Goal: Task Accomplishment & Management: Manage account settings

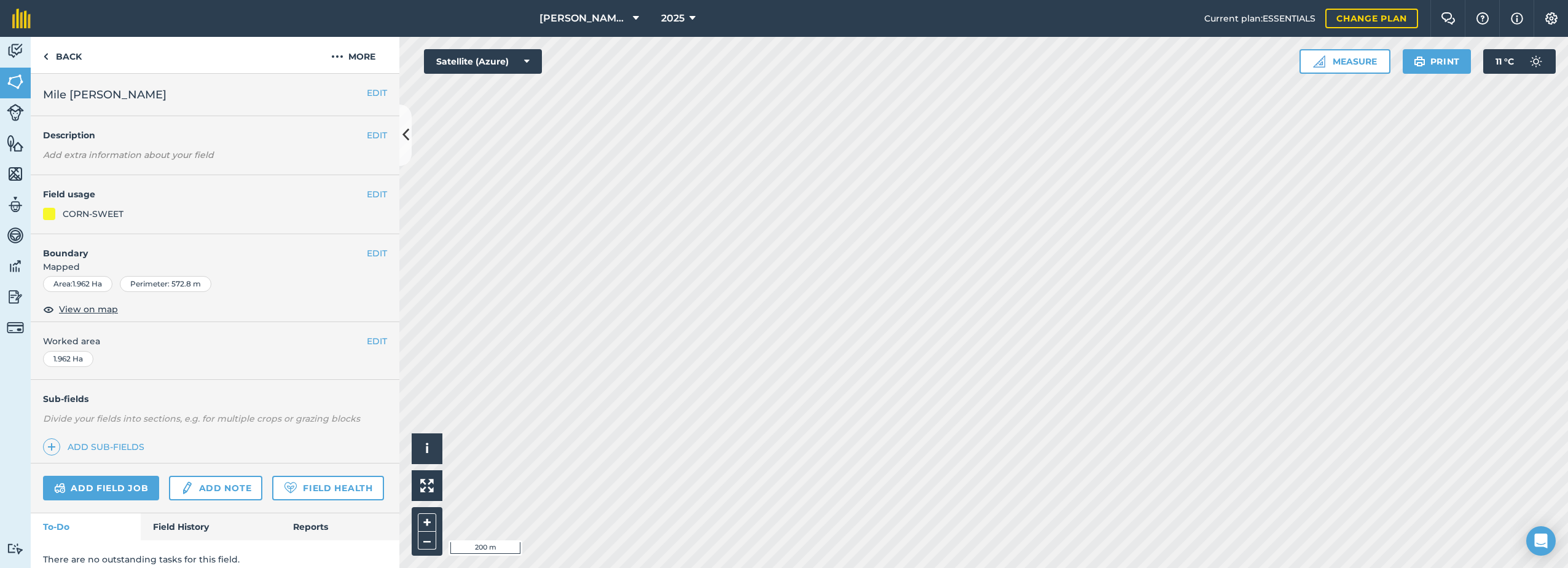
click at [356, 195] on h4 "Field usage" at bounding box center [205, 194] width 324 height 13
click at [367, 192] on button "EDIT" at bounding box center [377, 194] width 20 height 13
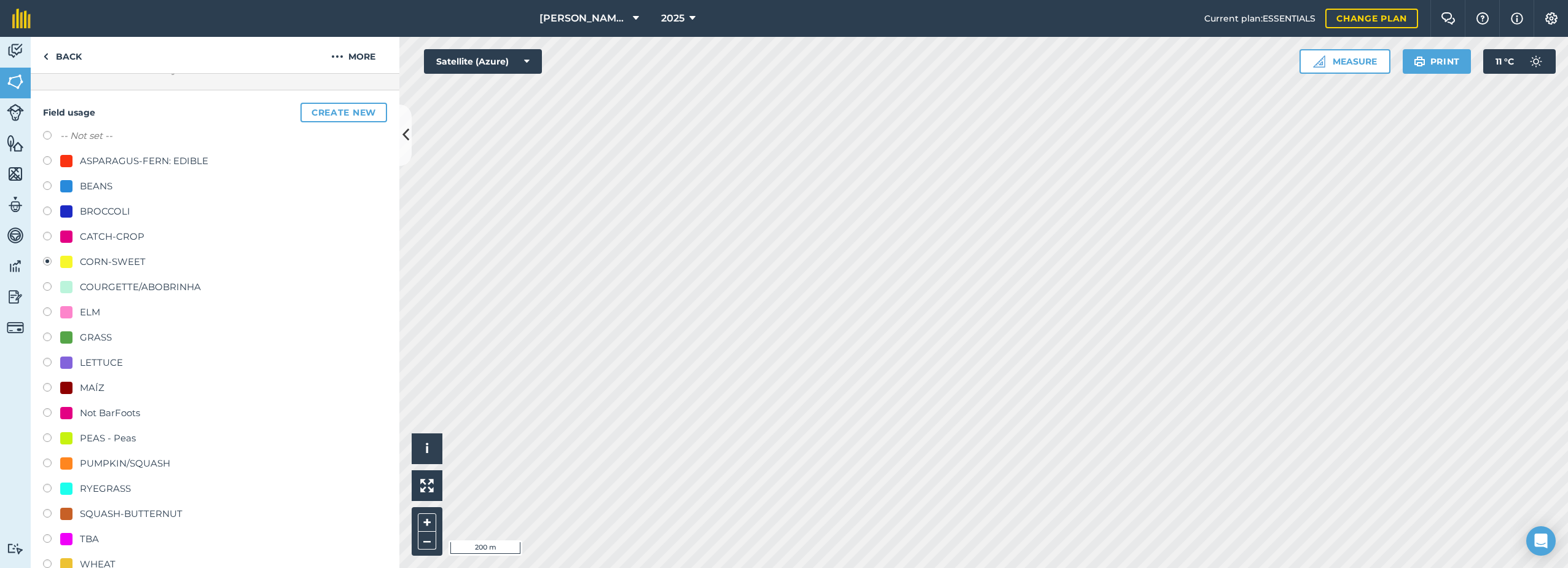
scroll to position [123, 0]
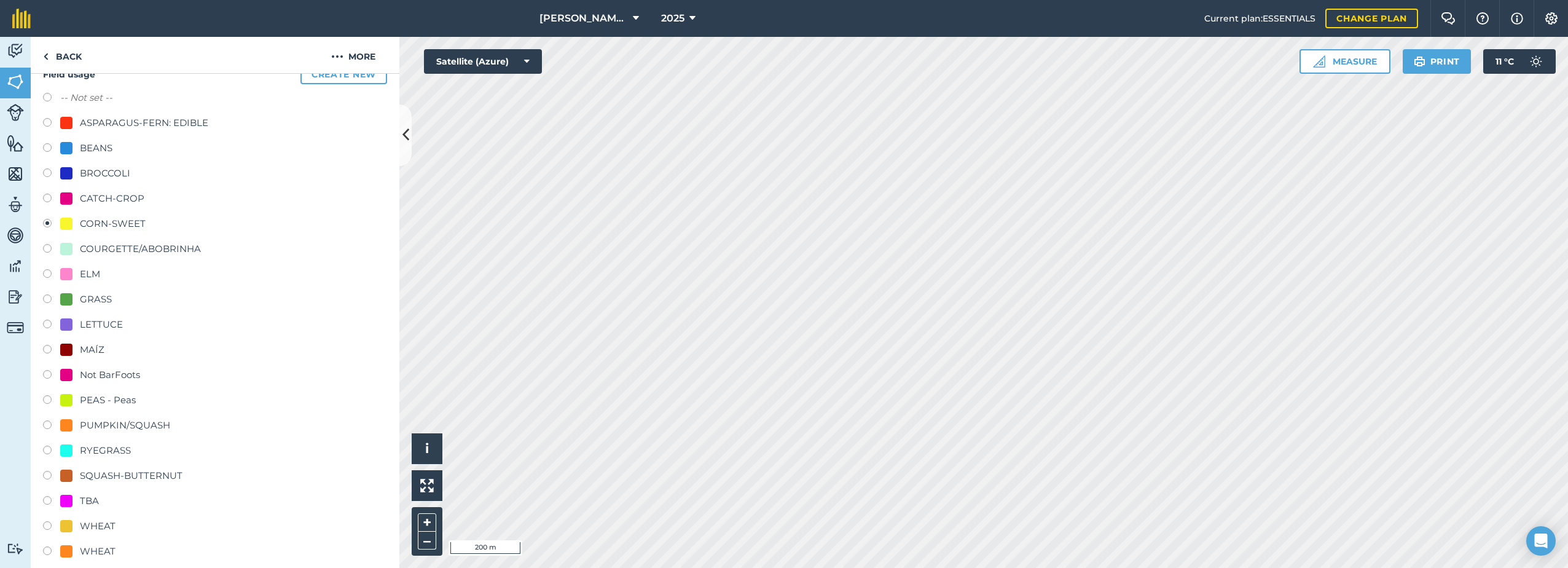
click at [98, 200] on div "CATCH-CROP" at bounding box center [112, 199] width 65 height 15
radio input "true"
radio input "false"
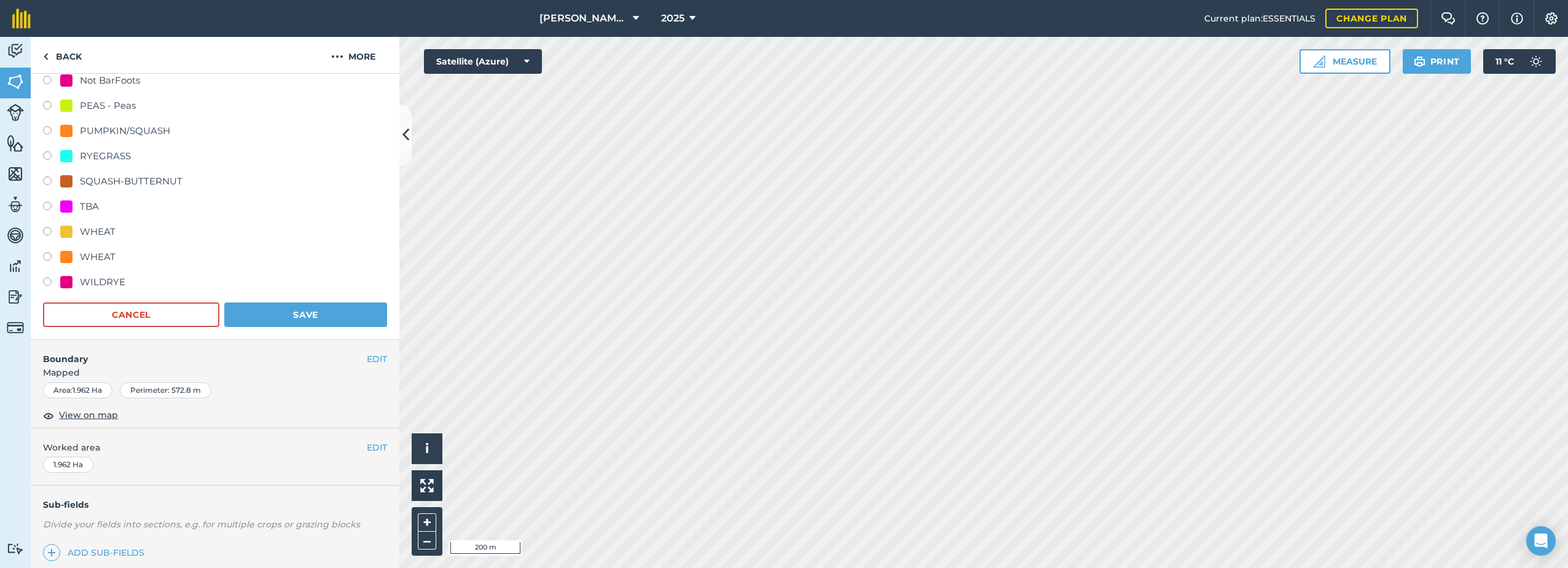
scroll to position [430, 0]
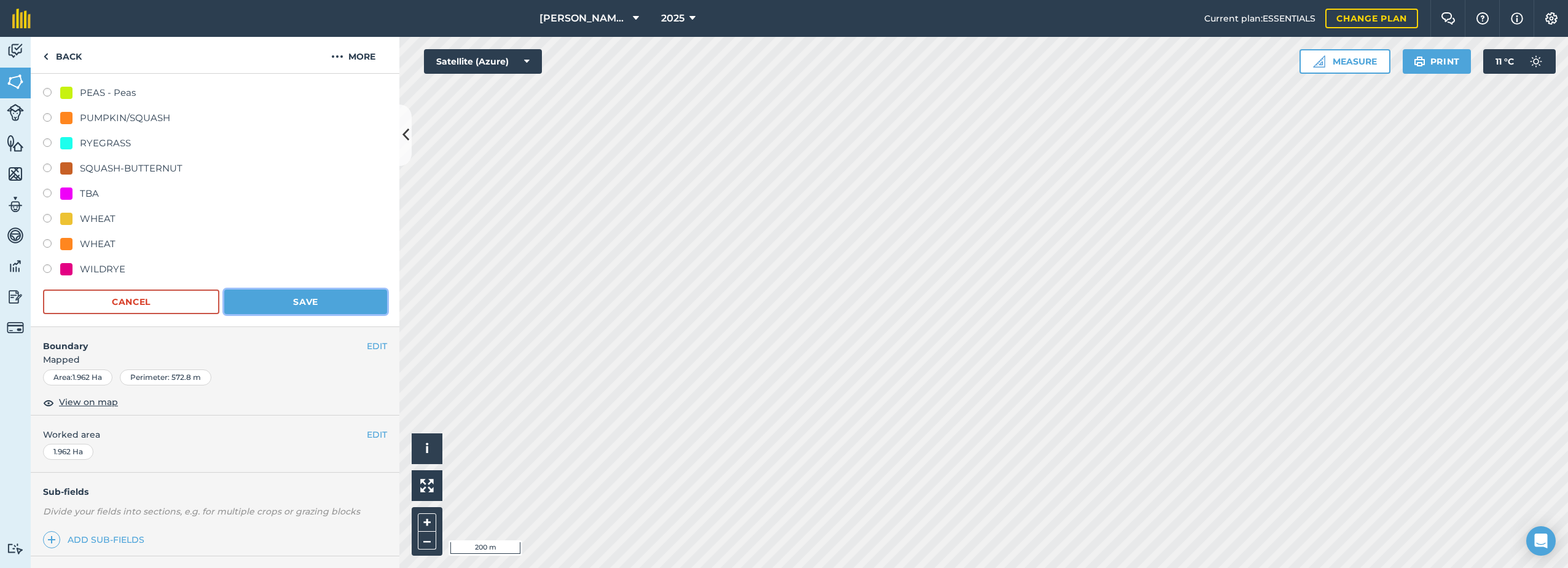
click at [318, 303] on button "Save" at bounding box center [305, 302] width 163 height 24
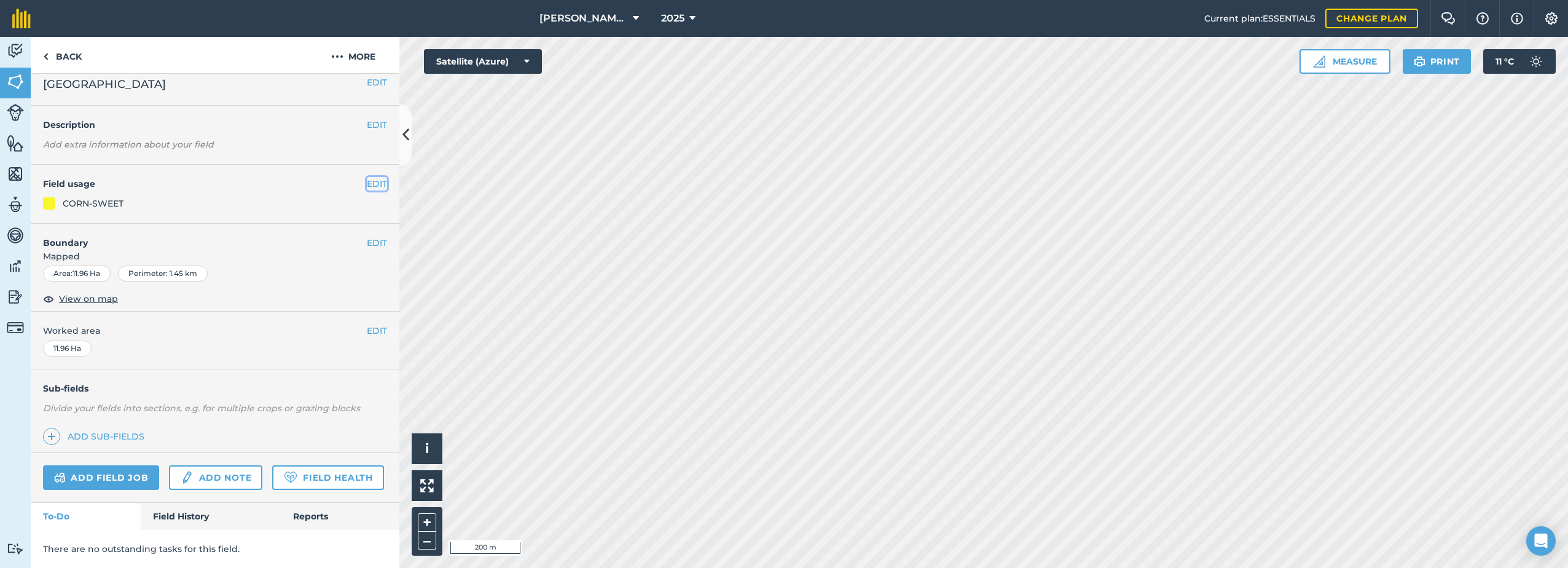
click at [375, 177] on button "EDIT" at bounding box center [377, 184] width 20 height 13
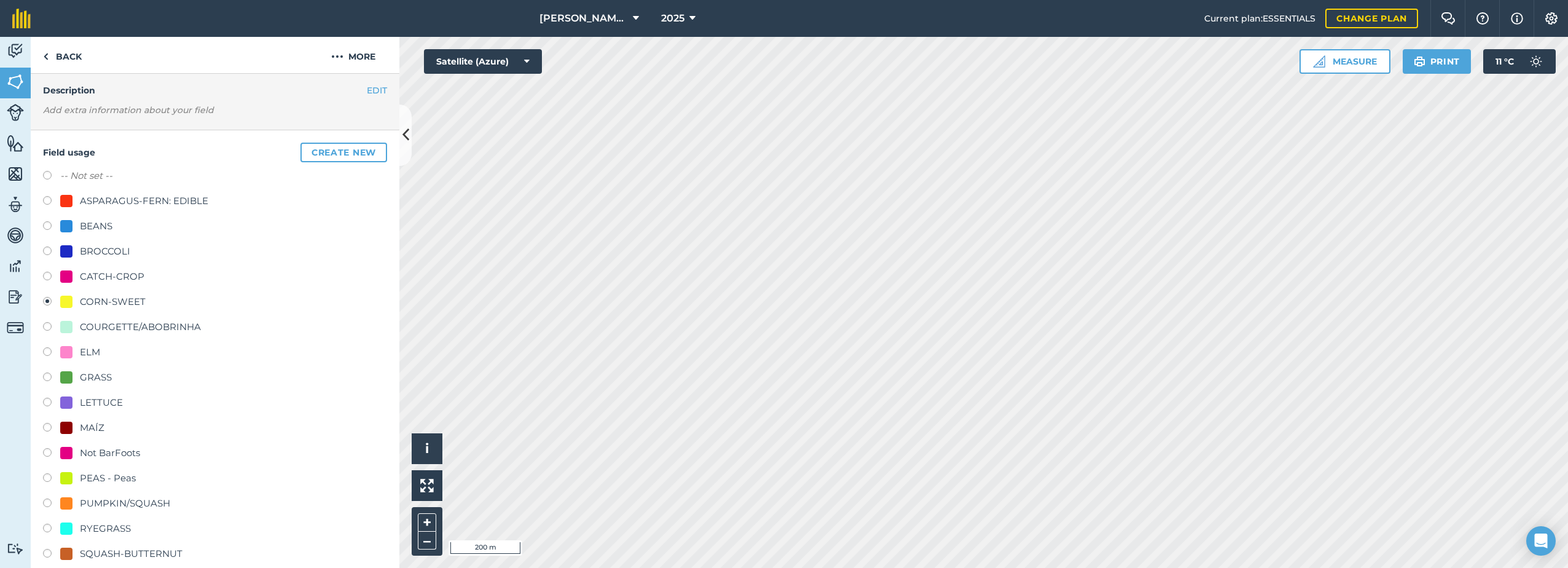
click at [88, 274] on div "CATCH-CROP" at bounding box center [112, 277] width 65 height 15
radio input "true"
radio input "false"
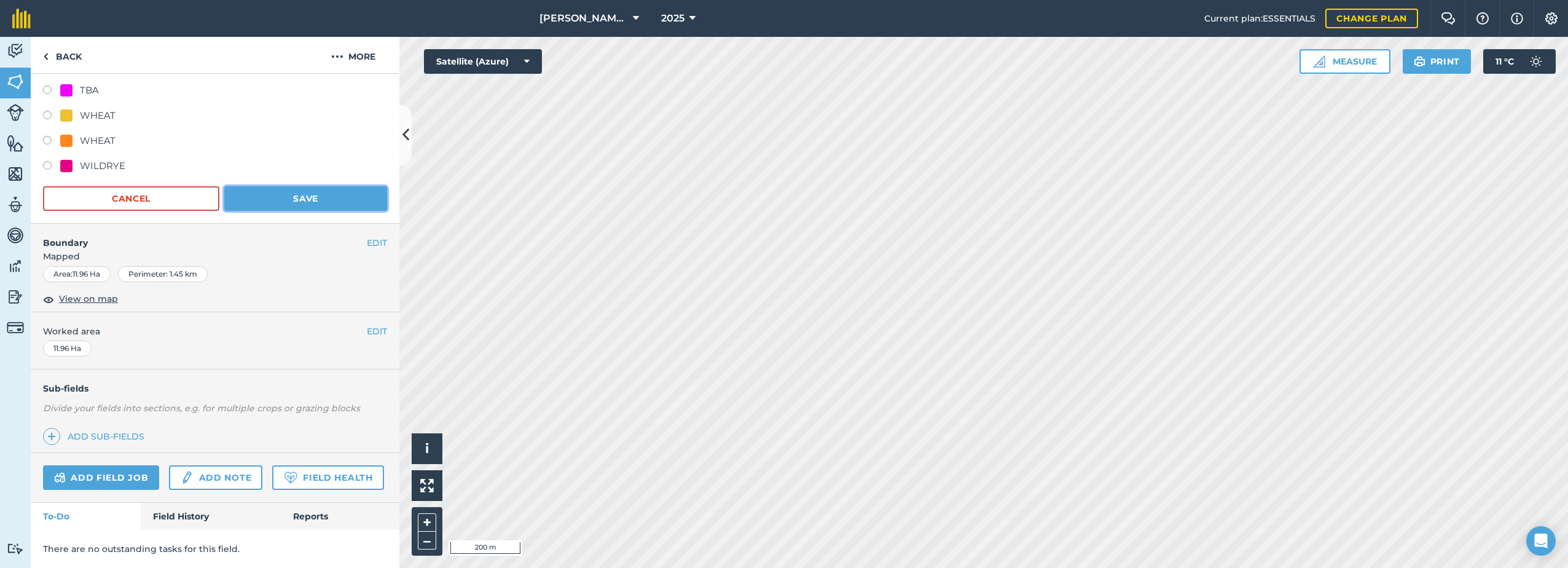
click at [306, 198] on button "Save" at bounding box center [305, 198] width 163 height 24
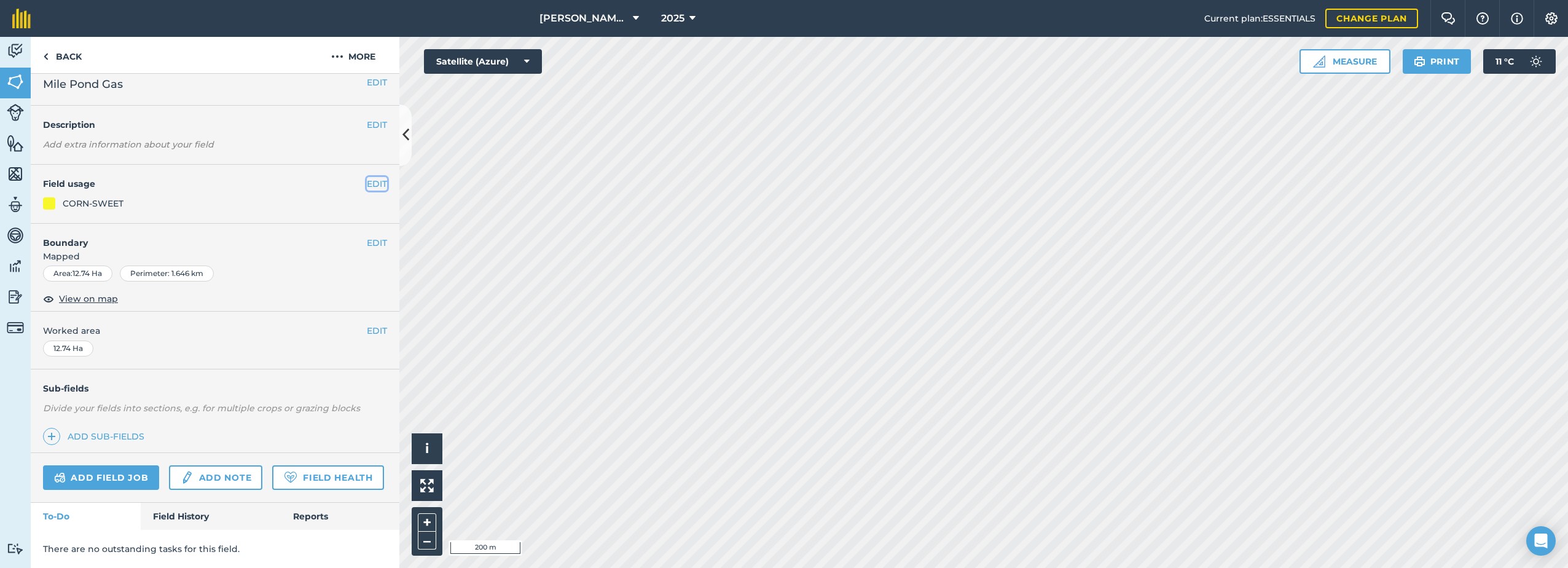
click at [367, 177] on button "EDIT" at bounding box center [377, 184] width 20 height 13
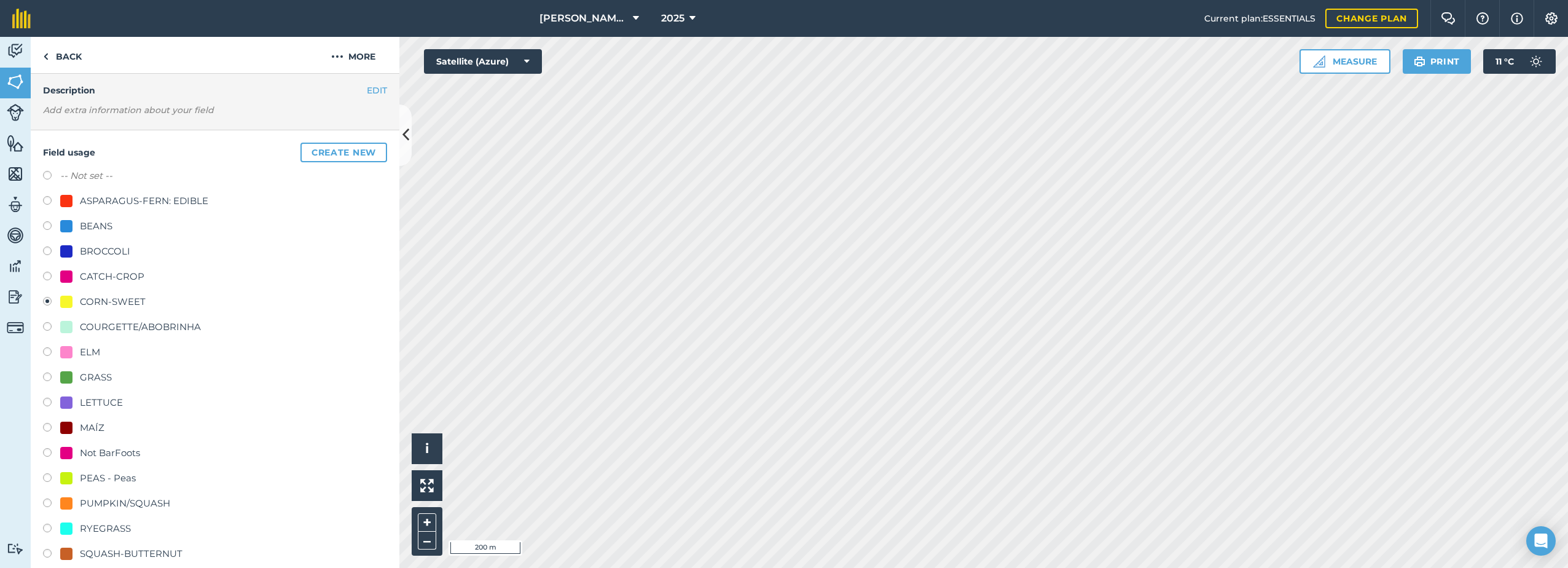
click at [82, 279] on div "CATCH-CROP" at bounding box center [112, 277] width 65 height 15
radio input "true"
radio input "false"
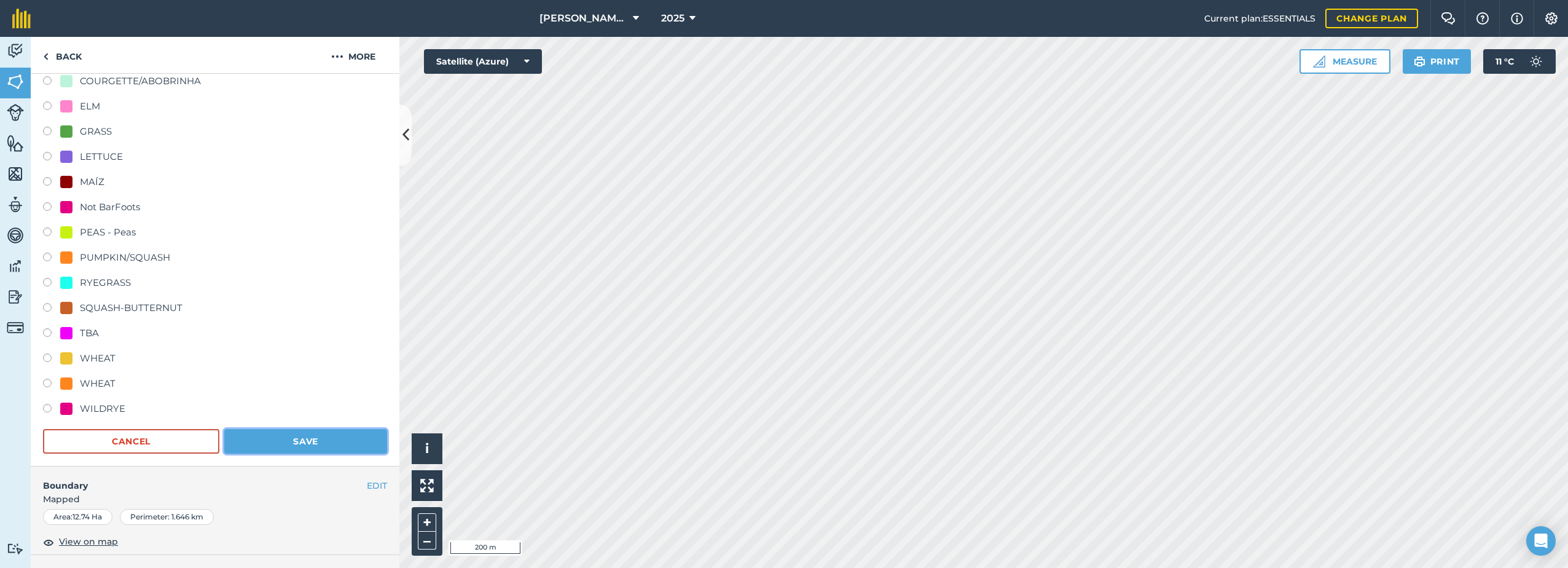
click at [331, 442] on button "Save" at bounding box center [305, 441] width 163 height 24
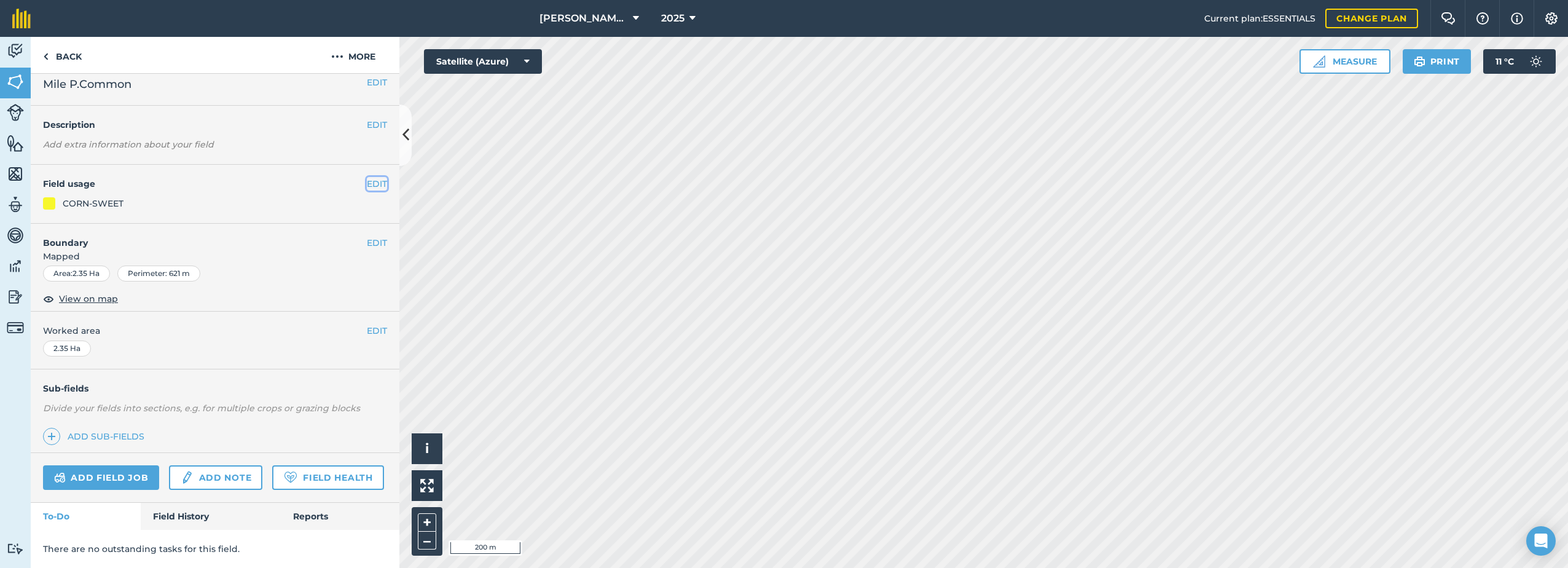
click at [367, 177] on button "EDIT" at bounding box center [377, 184] width 20 height 13
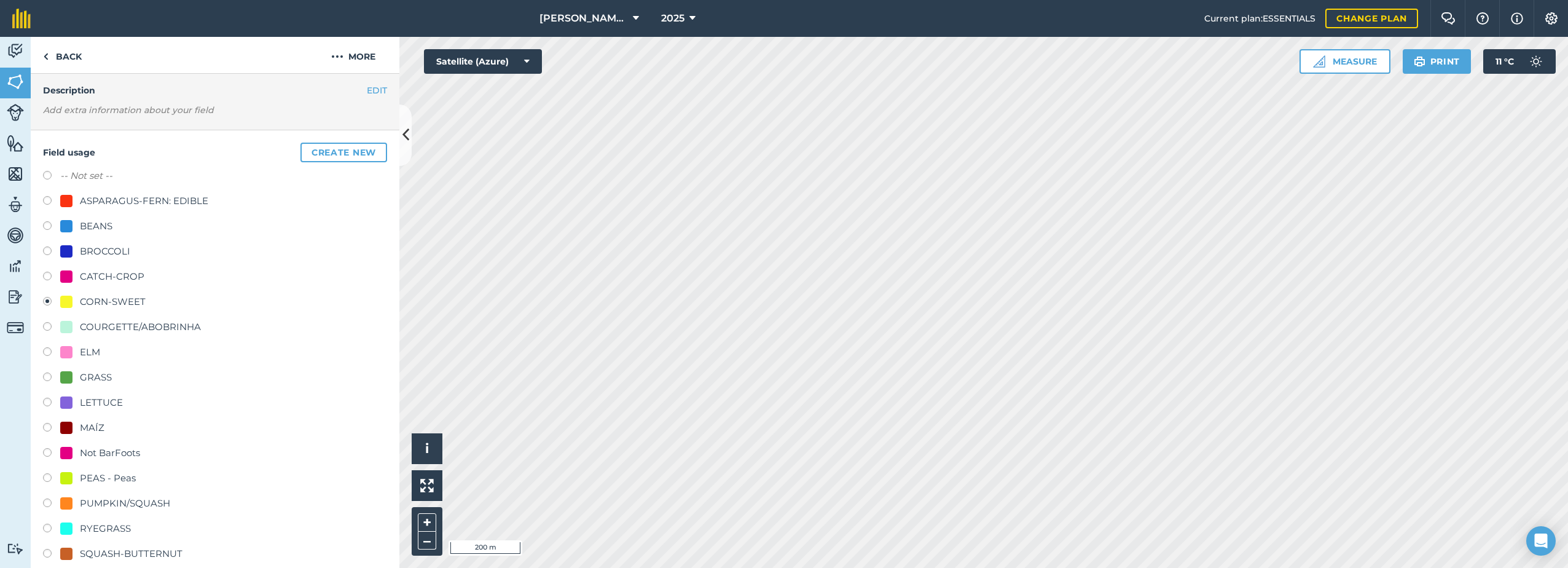
click at [87, 276] on div "CATCH-CROP" at bounding box center [112, 277] width 65 height 15
radio input "true"
radio input "false"
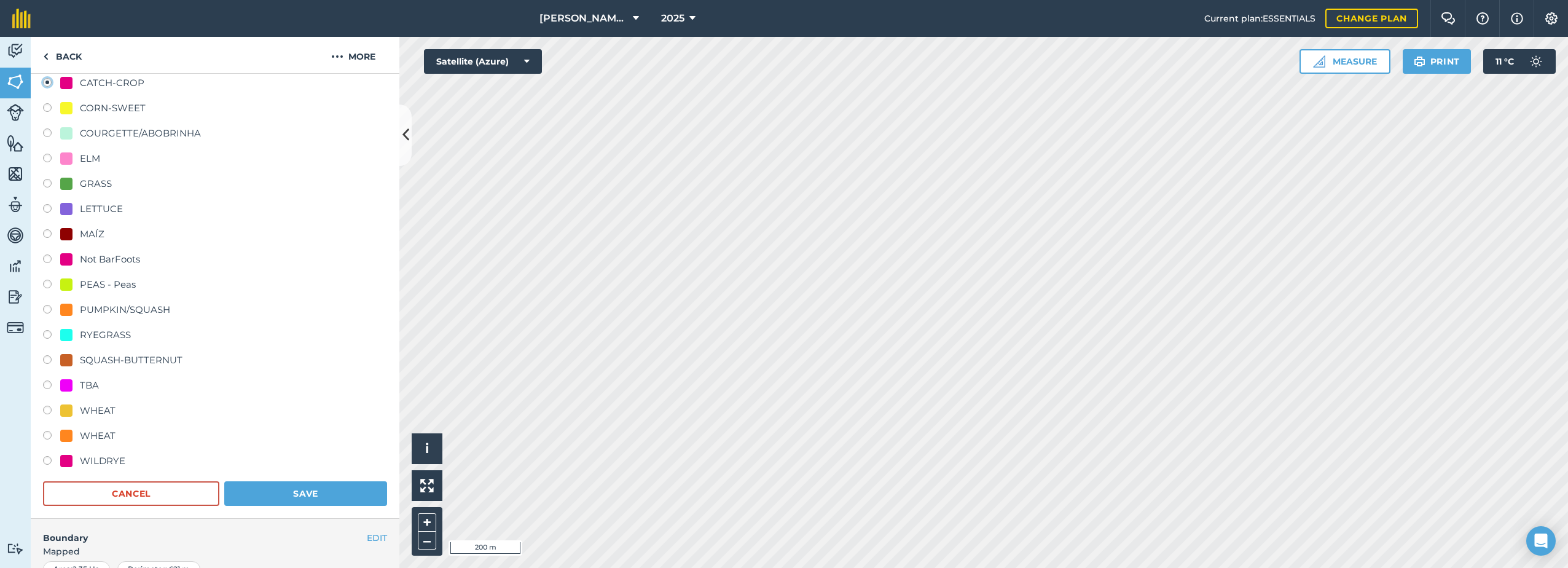
scroll to position [229, 0]
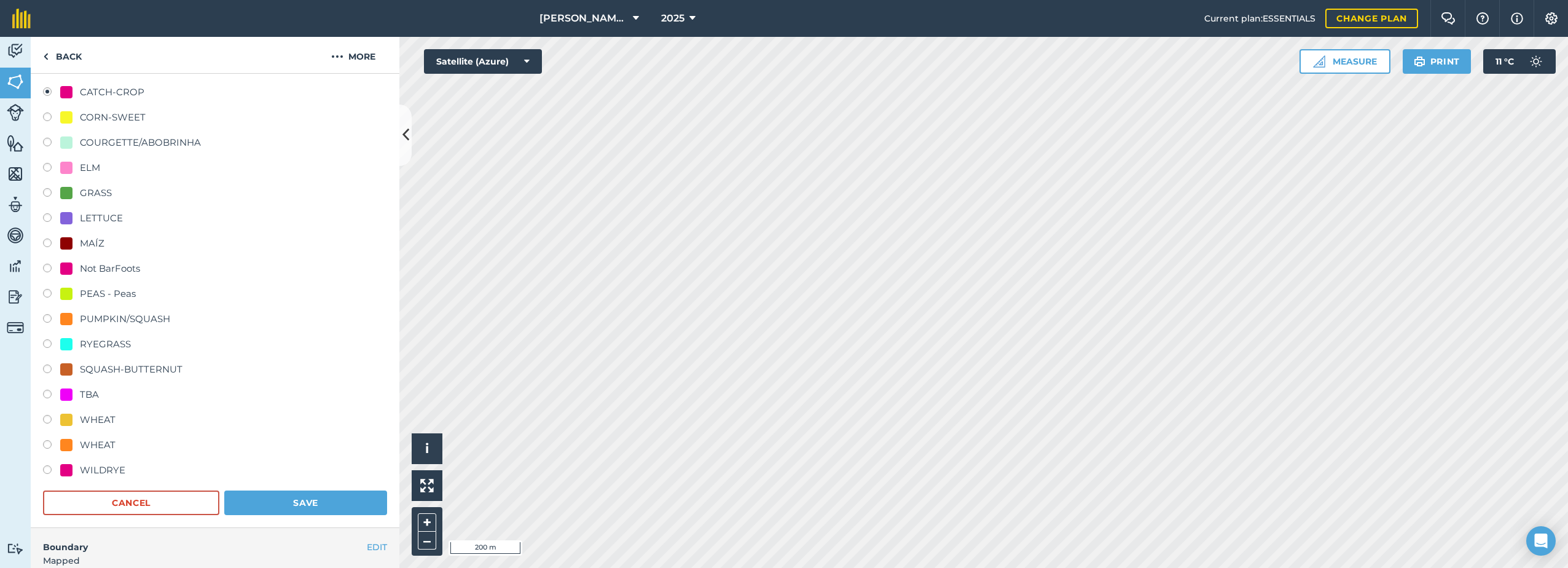
click at [82, 167] on div "ELM" at bounding box center [90, 168] width 20 height 15
radio input "true"
radio input "false"
click at [280, 503] on button "Save" at bounding box center [305, 503] width 163 height 24
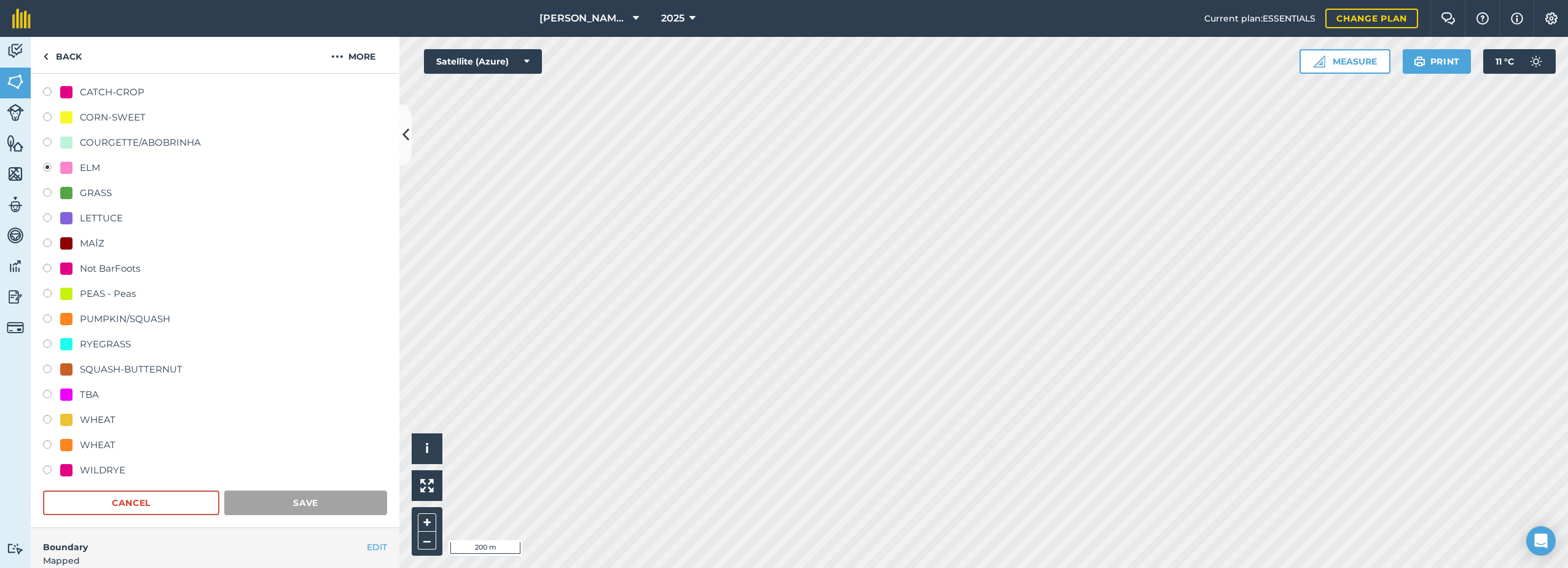
scroll to position [45, 0]
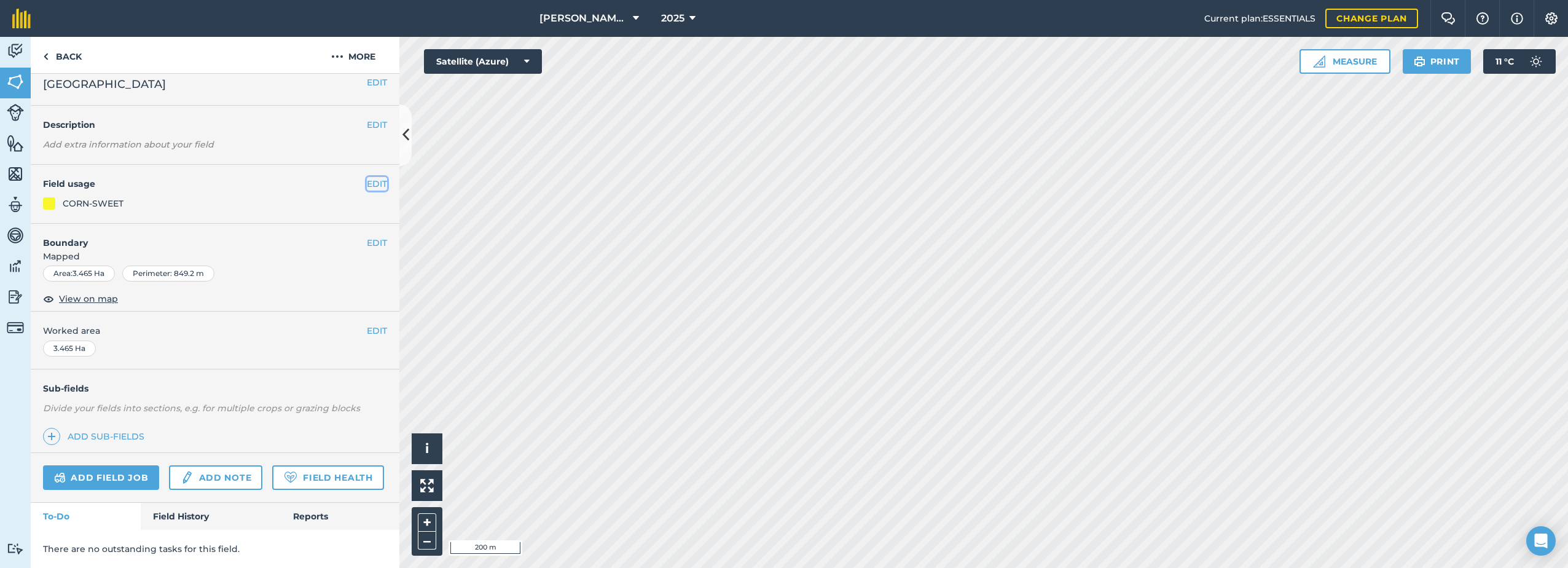
click at [376, 177] on button "EDIT" at bounding box center [377, 184] width 20 height 13
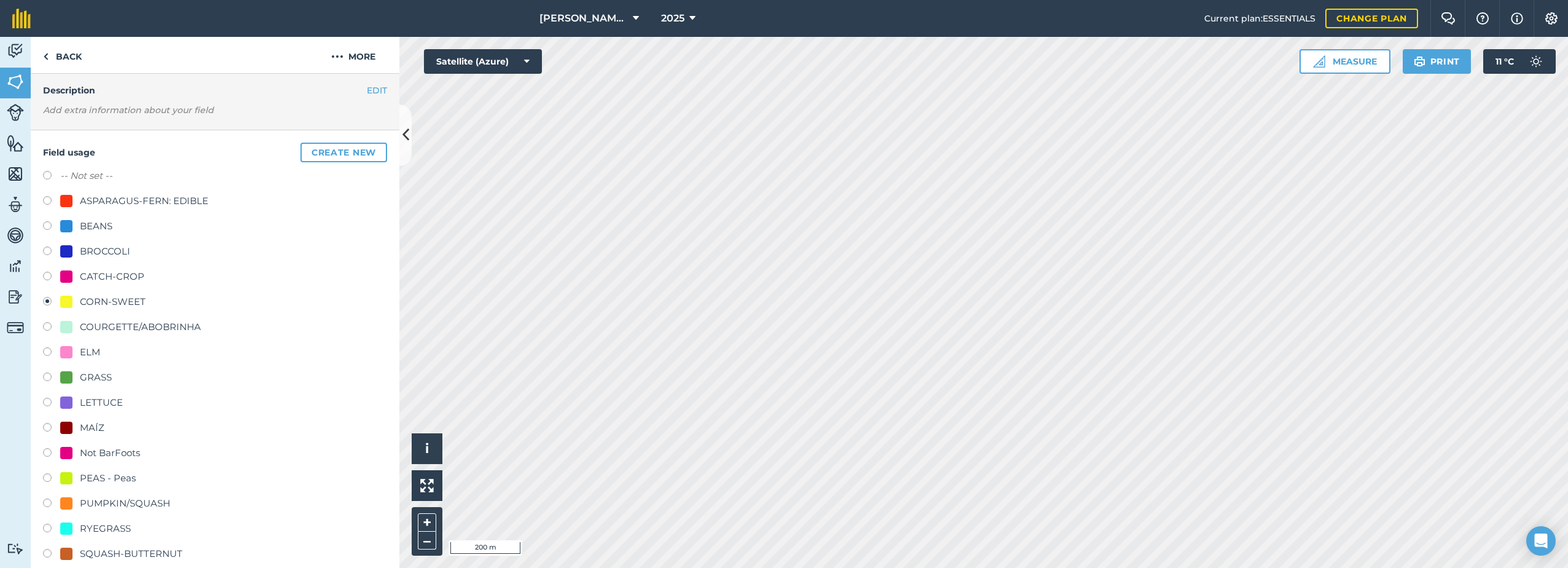
click at [87, 355] on div "ELM" at bounding box center [90, 352] width 20 height 15
radio input "true"
radio input "false"
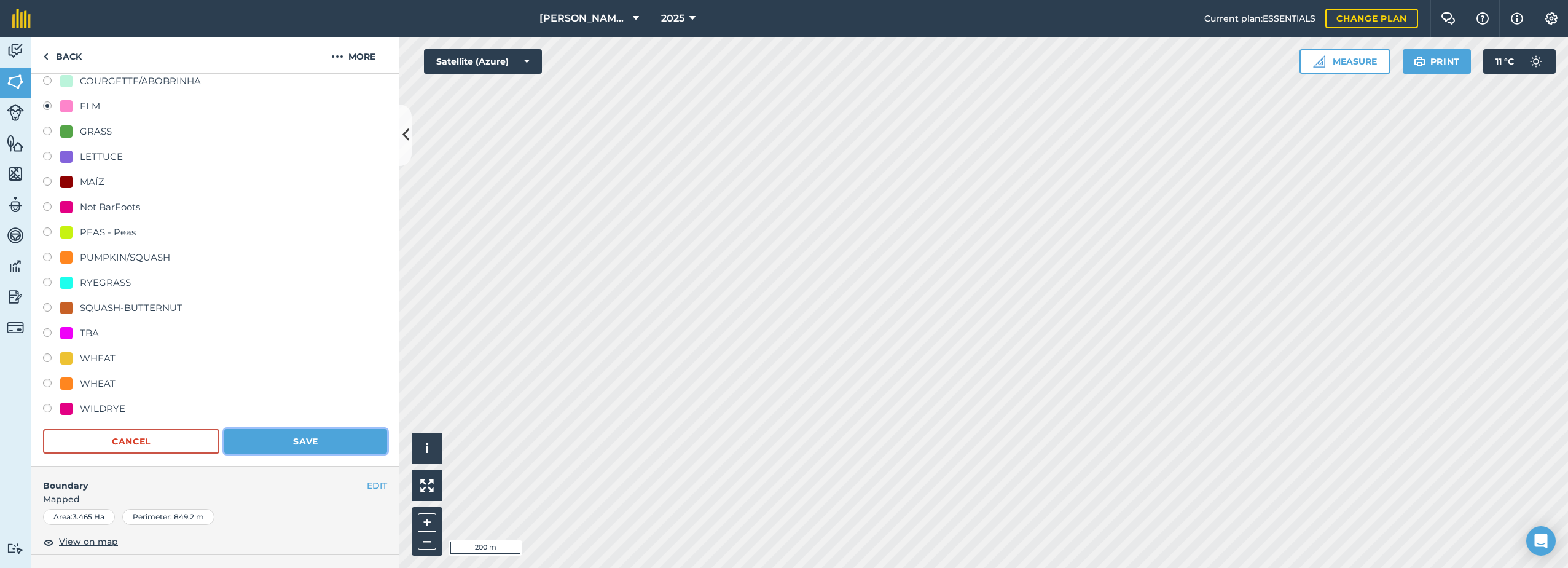
click at [337, 436] on button "Save" at bounding box center [305, 441] width 163 height 24
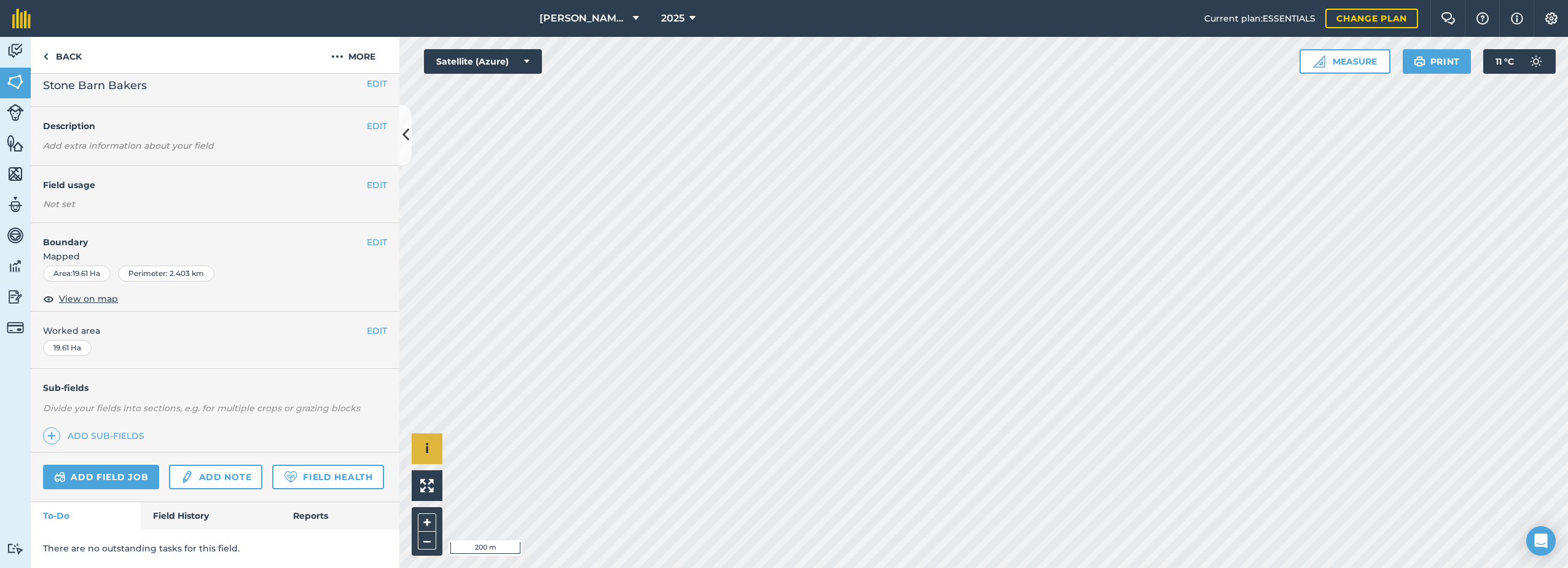
scroll to position [43, 0]
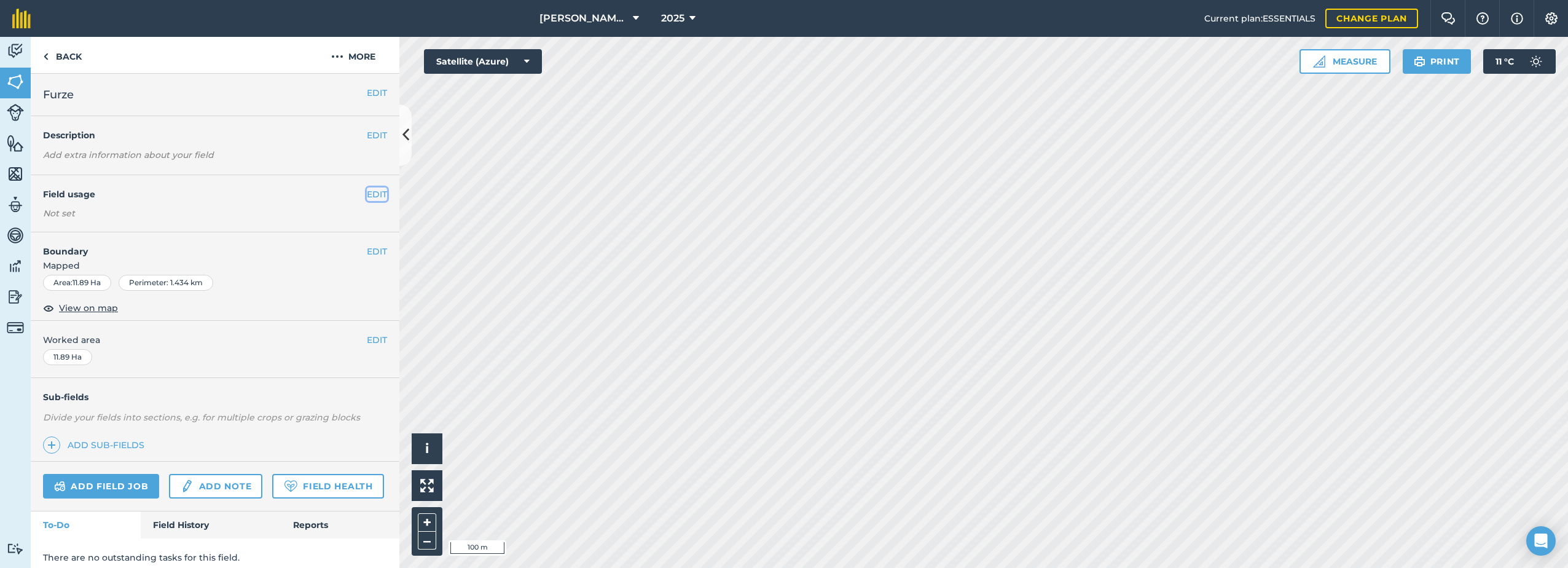
click at [368, 191] on button "EDIT" at bounding box center [377, 194] width 20 height 13
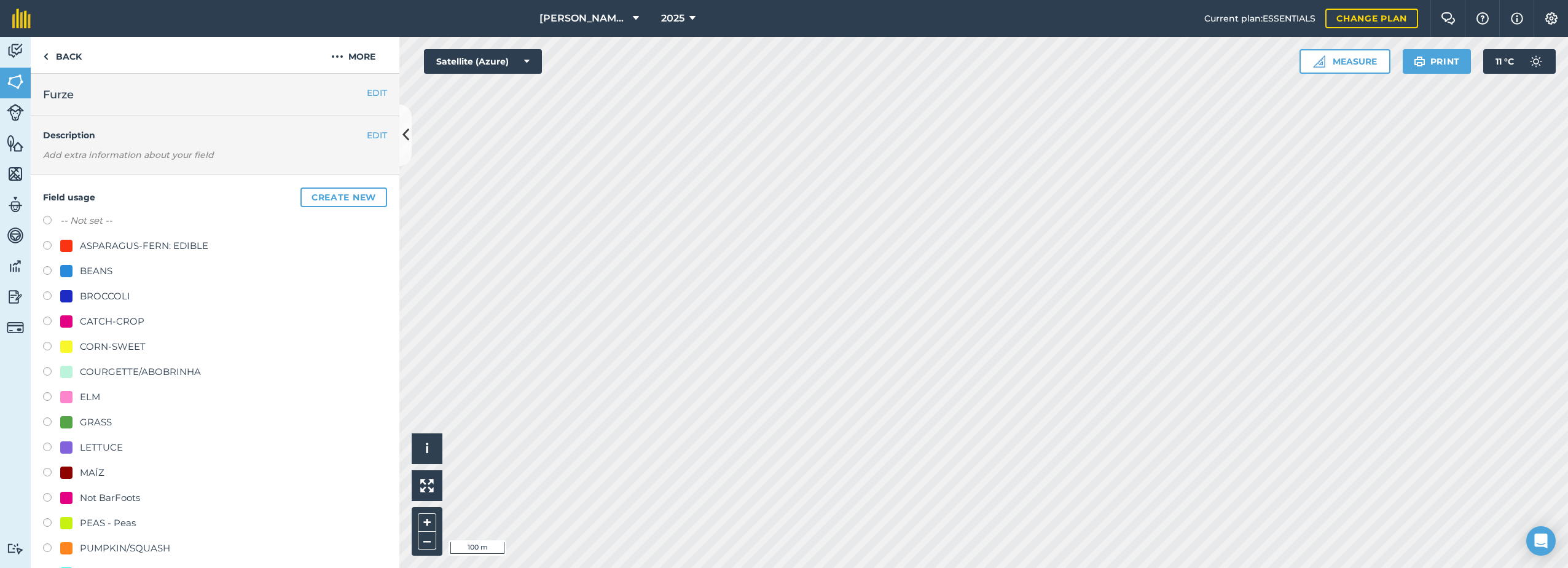
click at [74, 395] on div "ELM" at bounding box center [80, 397] width 40 height 15
radio input "true"
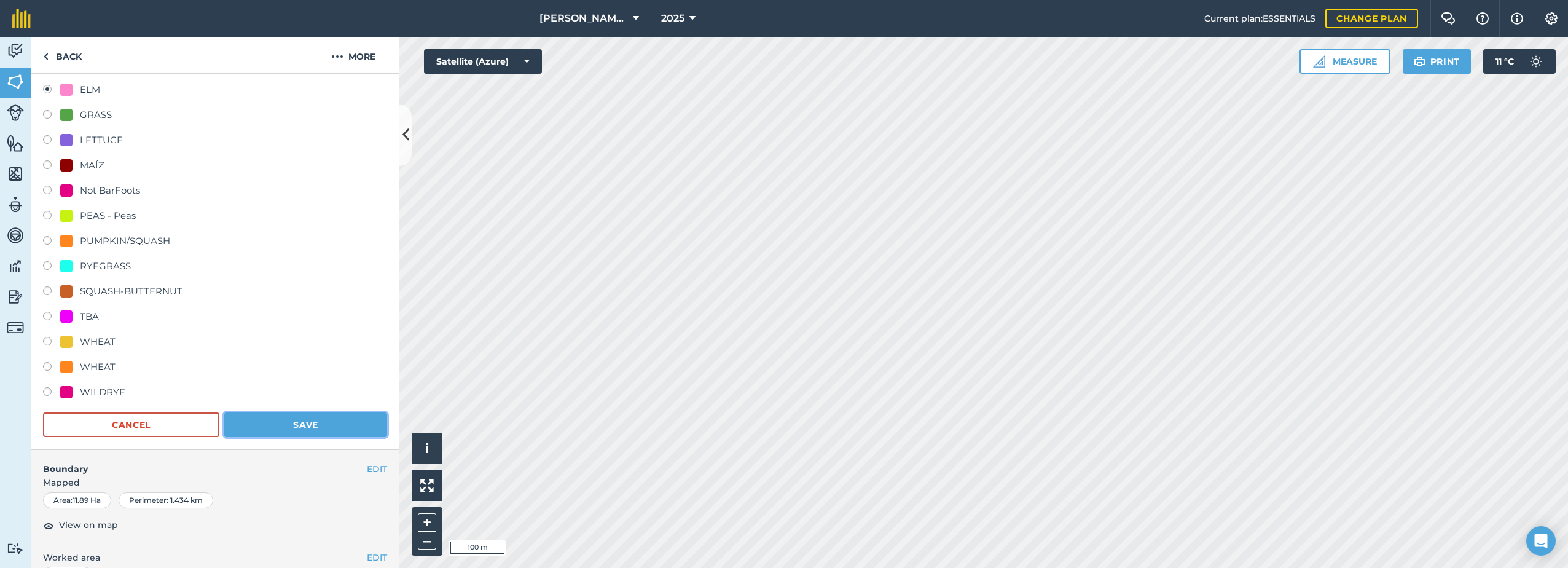
click at [314, 421] on button "Save" at bounding box center [305, 425] width 163 height 24
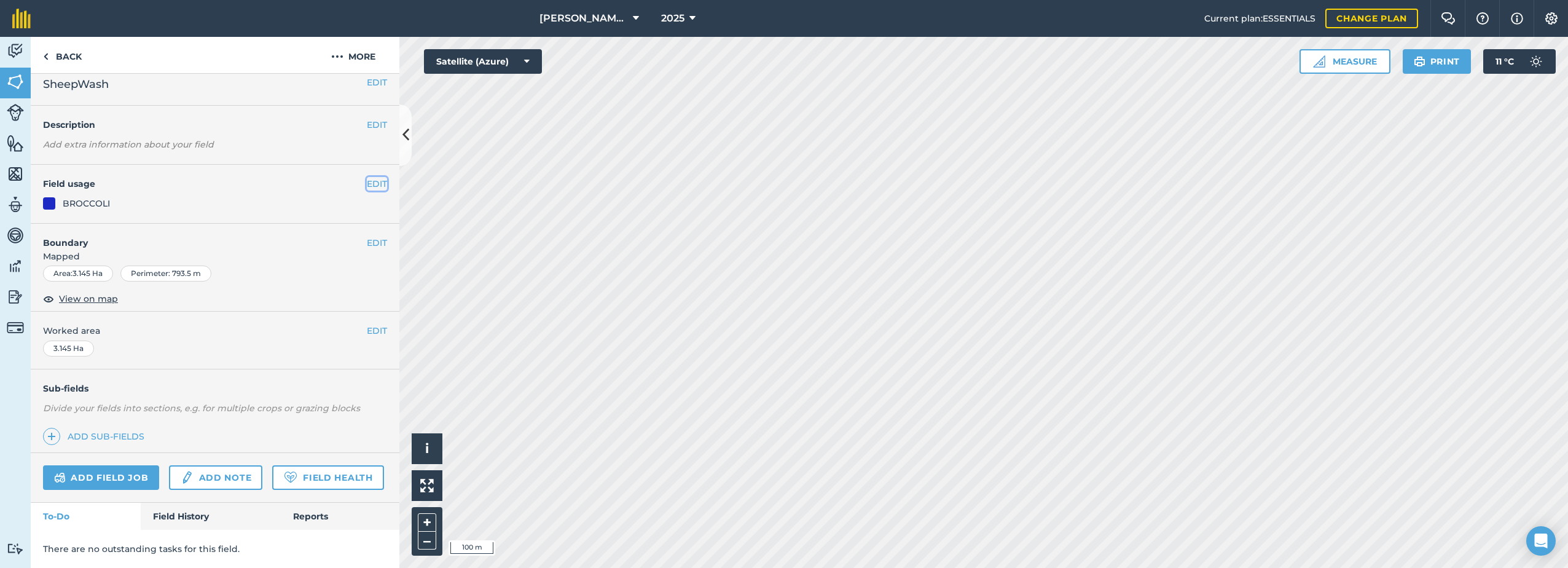
click at [368, 177] on button "EDIT" at bounding box center [377, 184] width 20 height 13
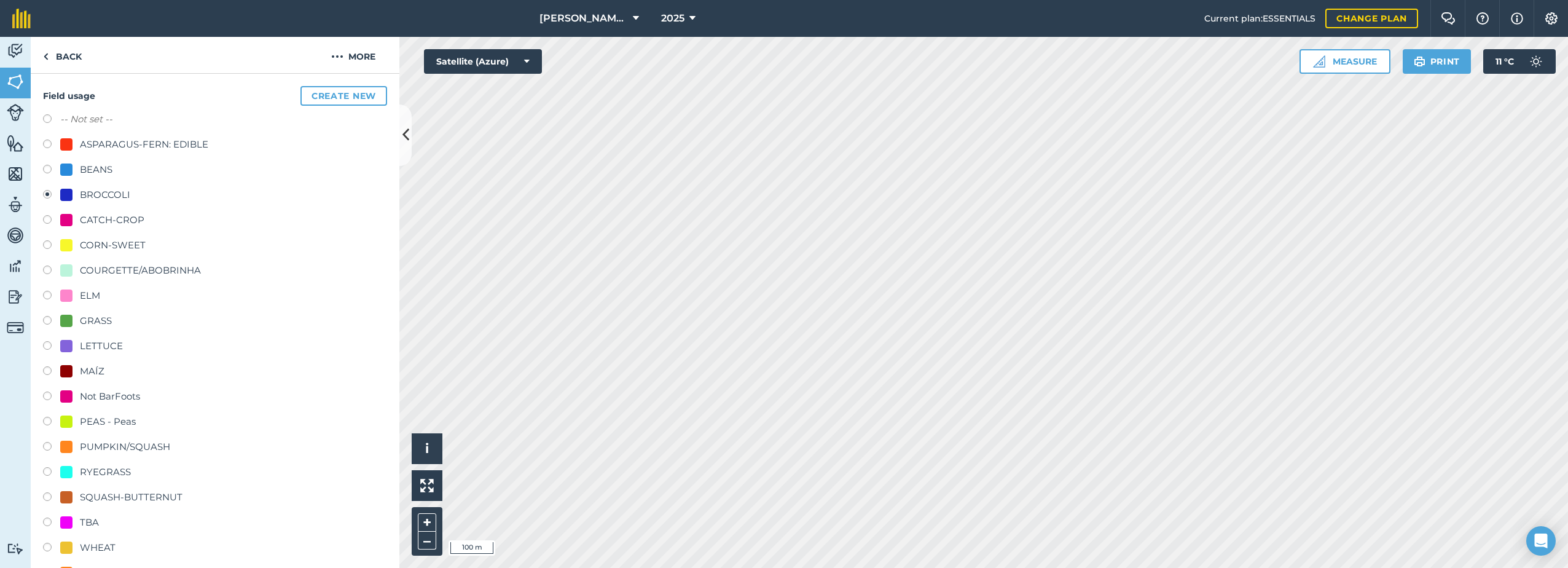
scroll to position [106, 0]
click at [80, 290] on div "ELM" at bounding box center [80, 291] width 40 height 15
radio input "true"
radio input "false"
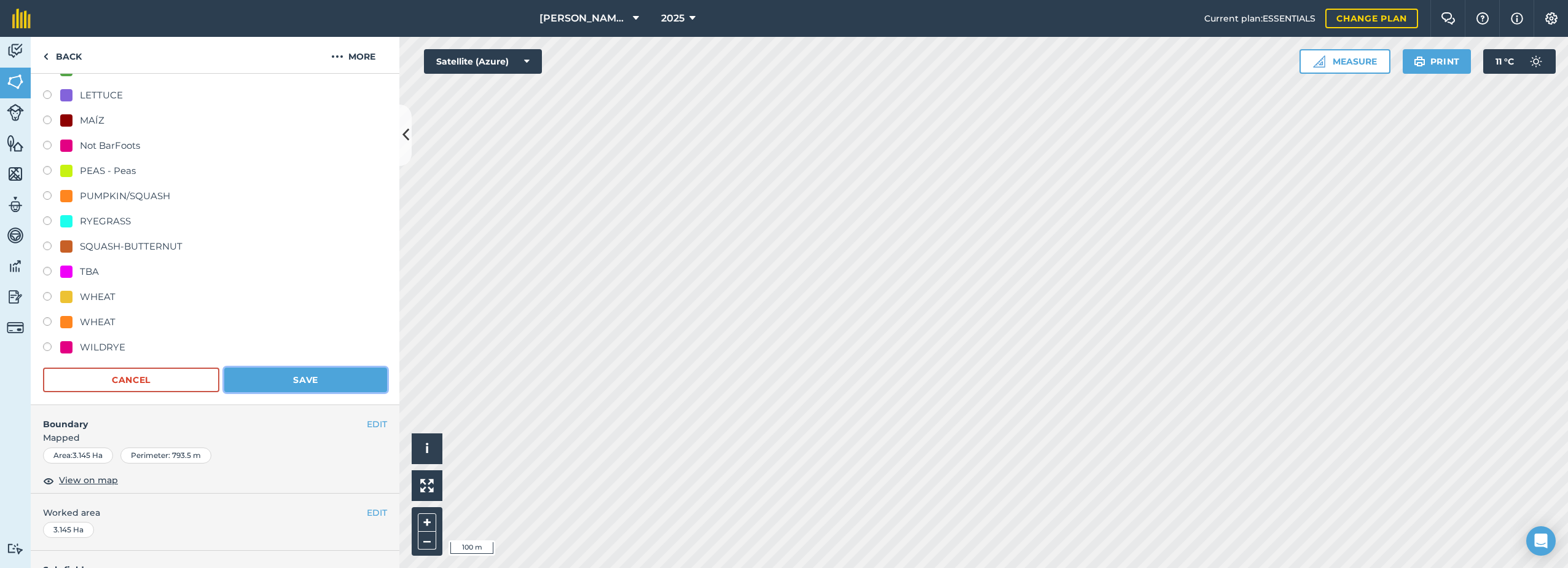
click at [298, 374] on button "Save" at bounding box center [305, 380] width 163 height 24
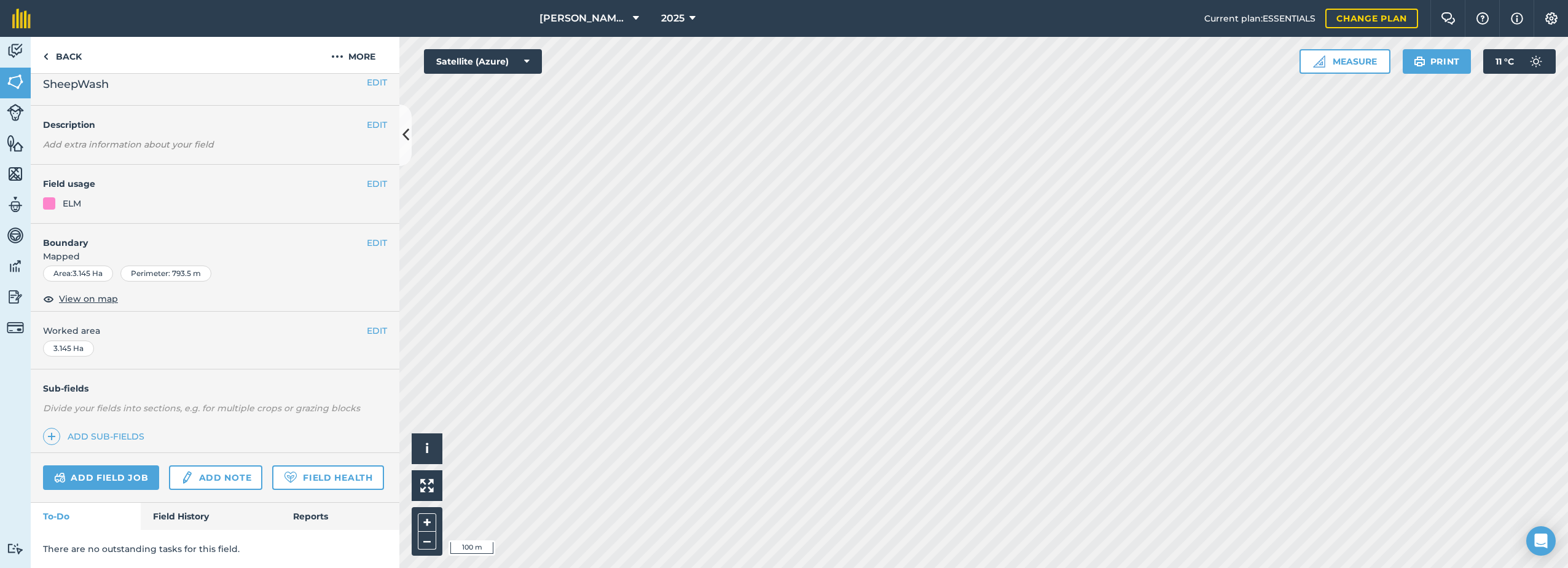
scroll to position [45, 0]
click at [372, 177] on button "EDIT" at bounding box center [377, 184] width 20 height 13
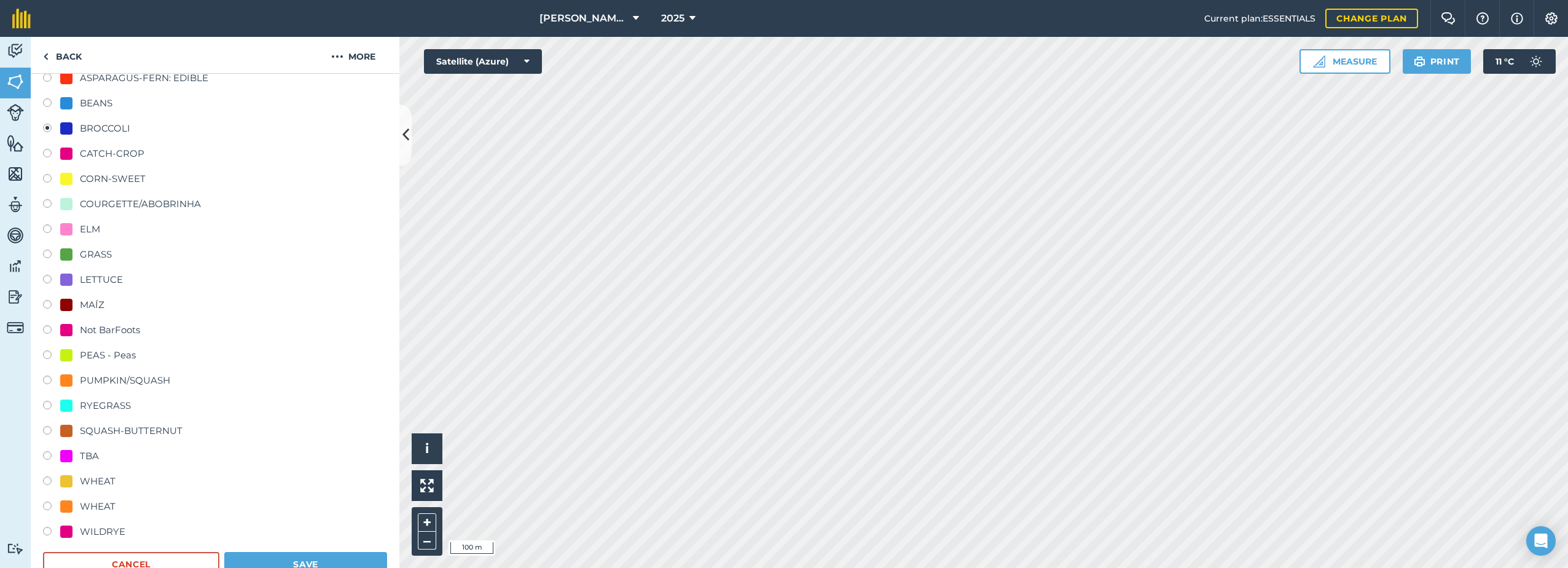
click at [94, 227] on div "ELM" at bounding box center [90, 229] width 20 height 15
radio input "true"
radio input "false"
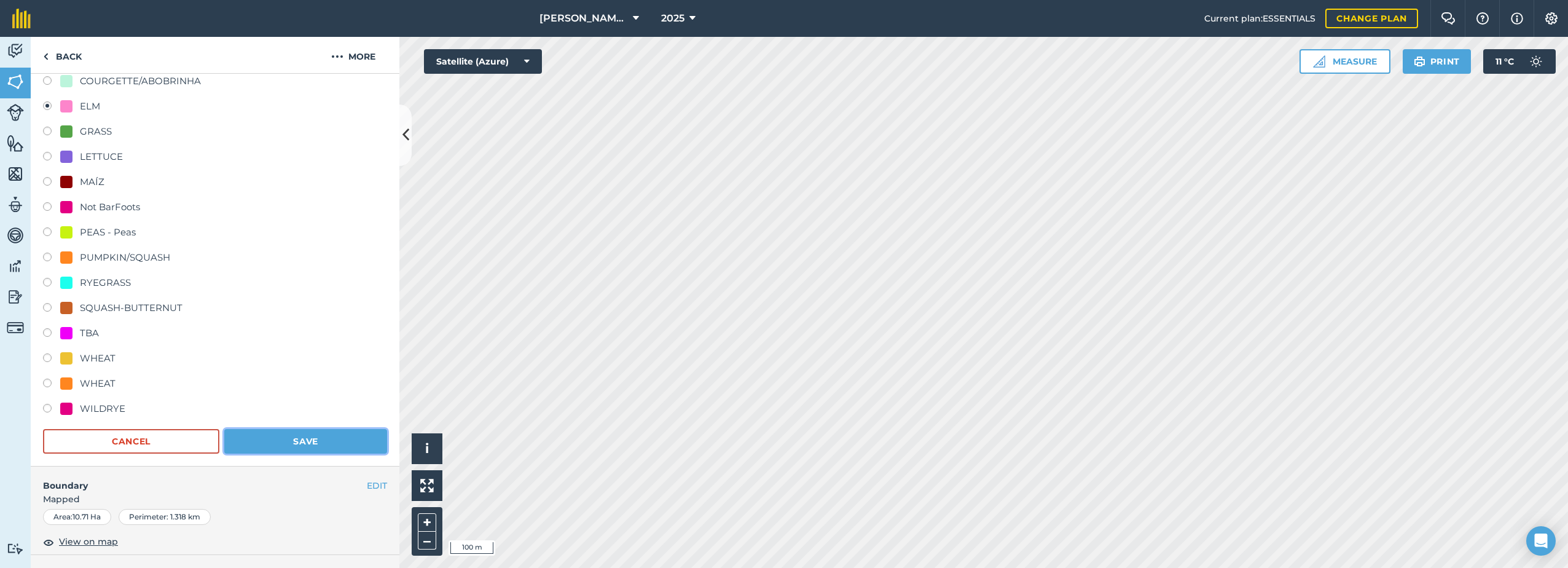
click at [324, 437] on button "Save" at bounding box center [305, 441] width 163 height 24
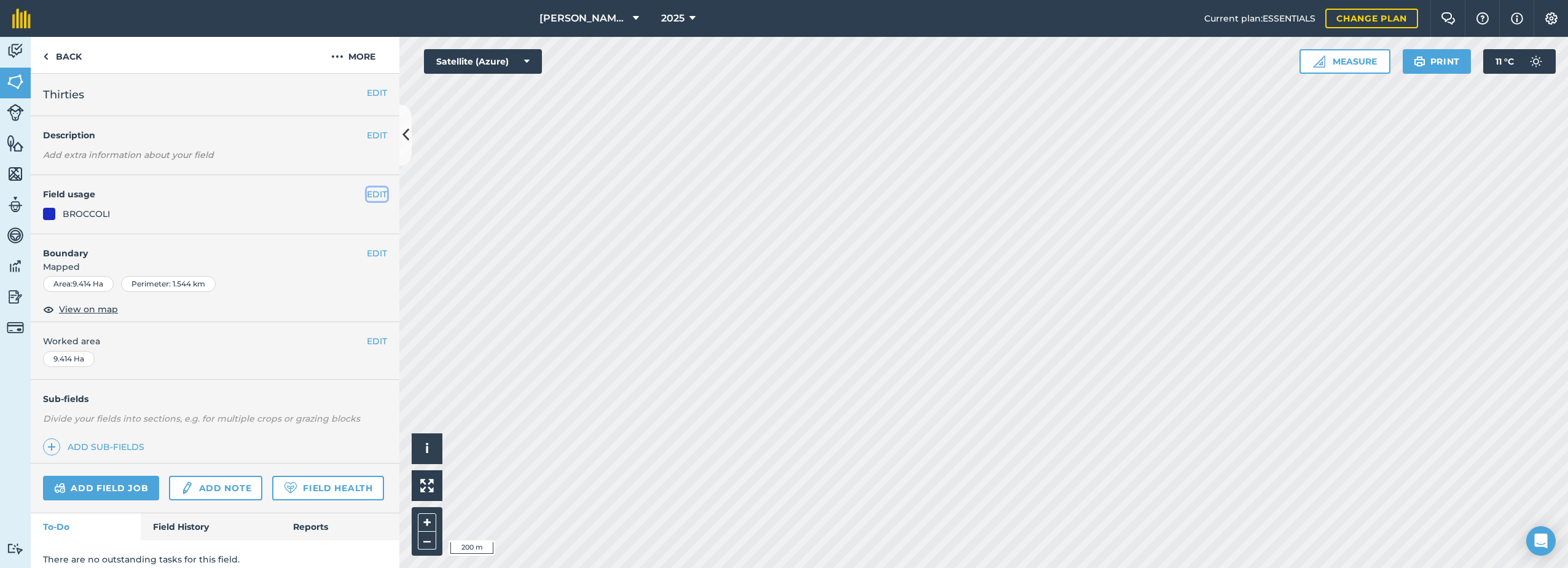
click at [367, 196] on button "EDIT" at bounding box center [377, 194] width 20 height 13
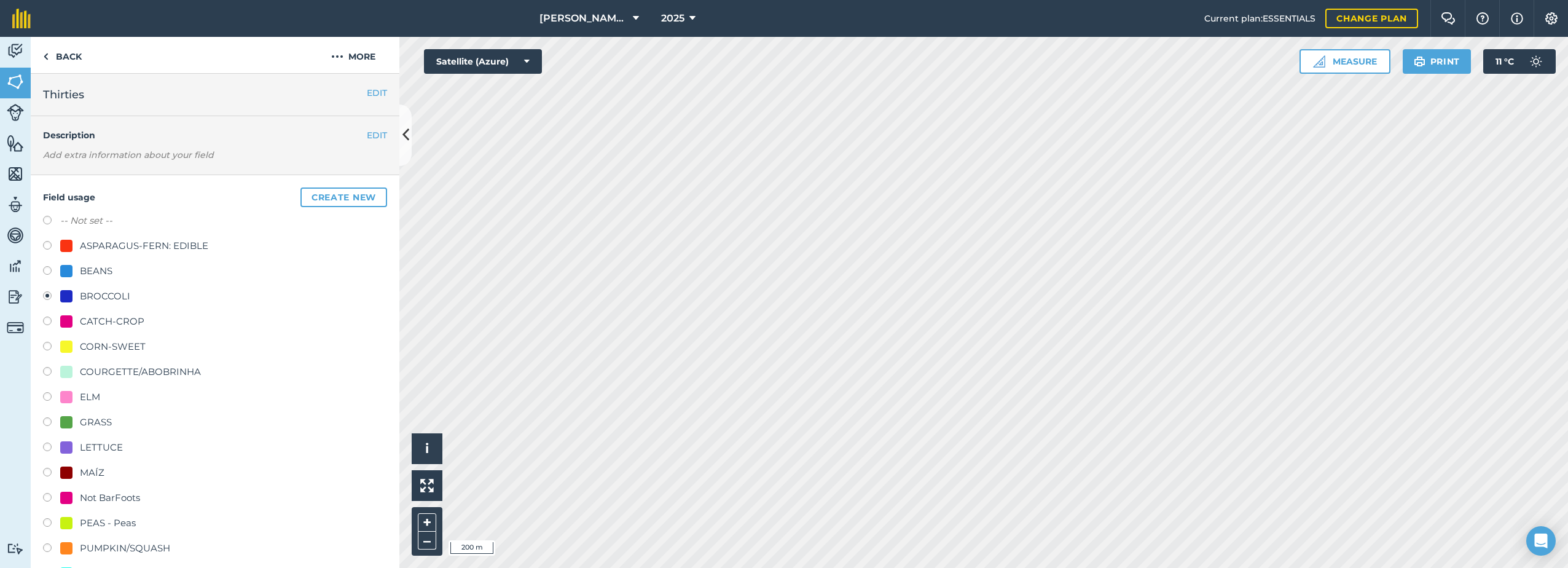
click at [78, 322] on div "CATCH-CROP" at bounding box center [102, 321] width 84 height 15
radio input "true"
radio input "false"
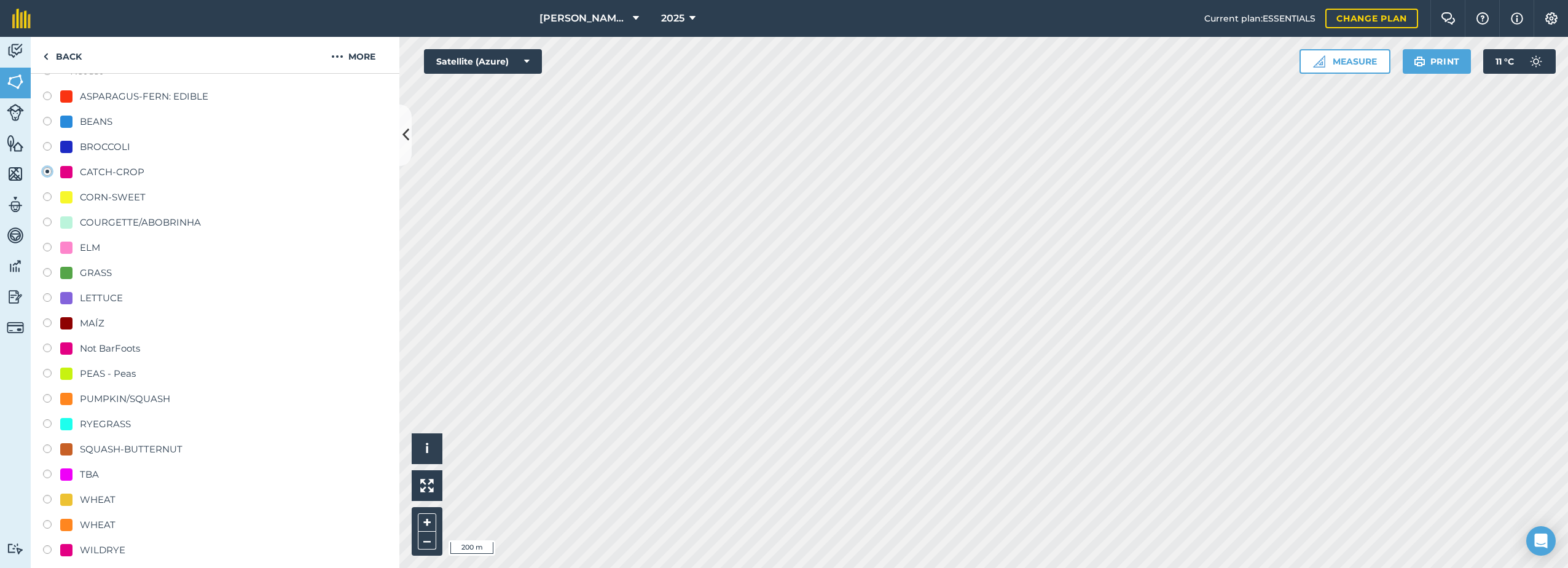
scroll to position [246, 0]
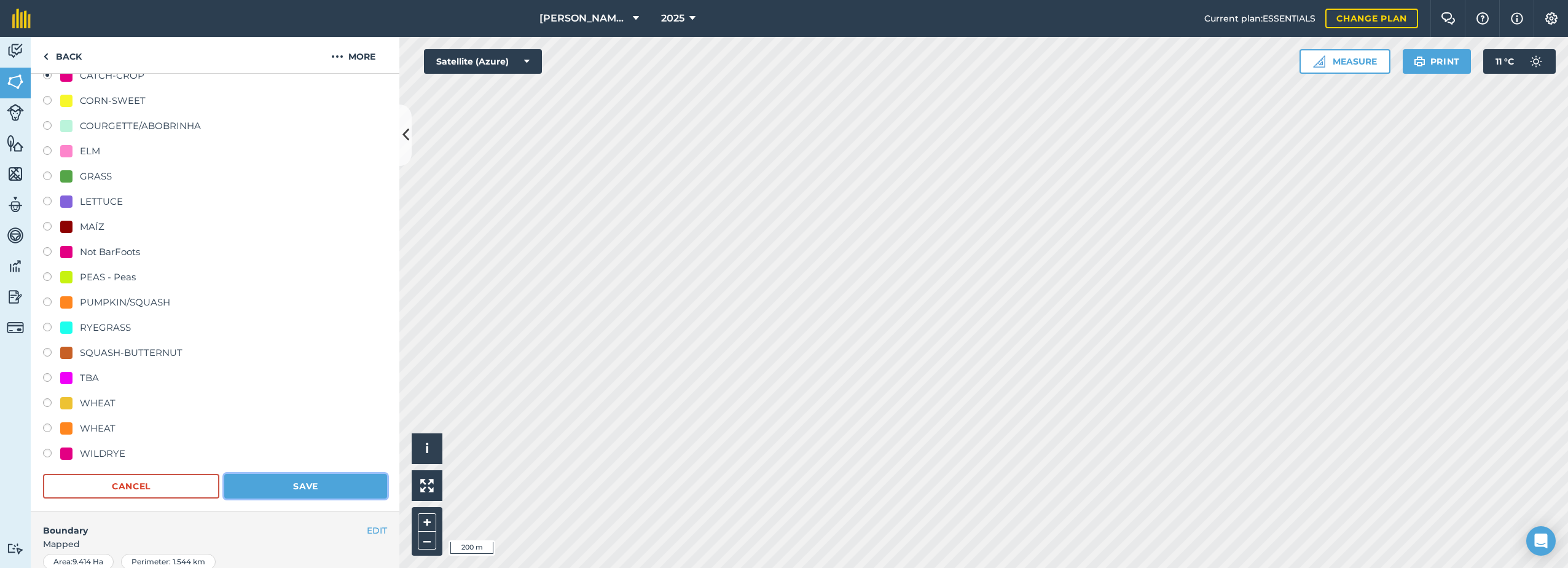
click at [309, 488] on button "Save" at bounding box center [305, 486] width 163 height 24
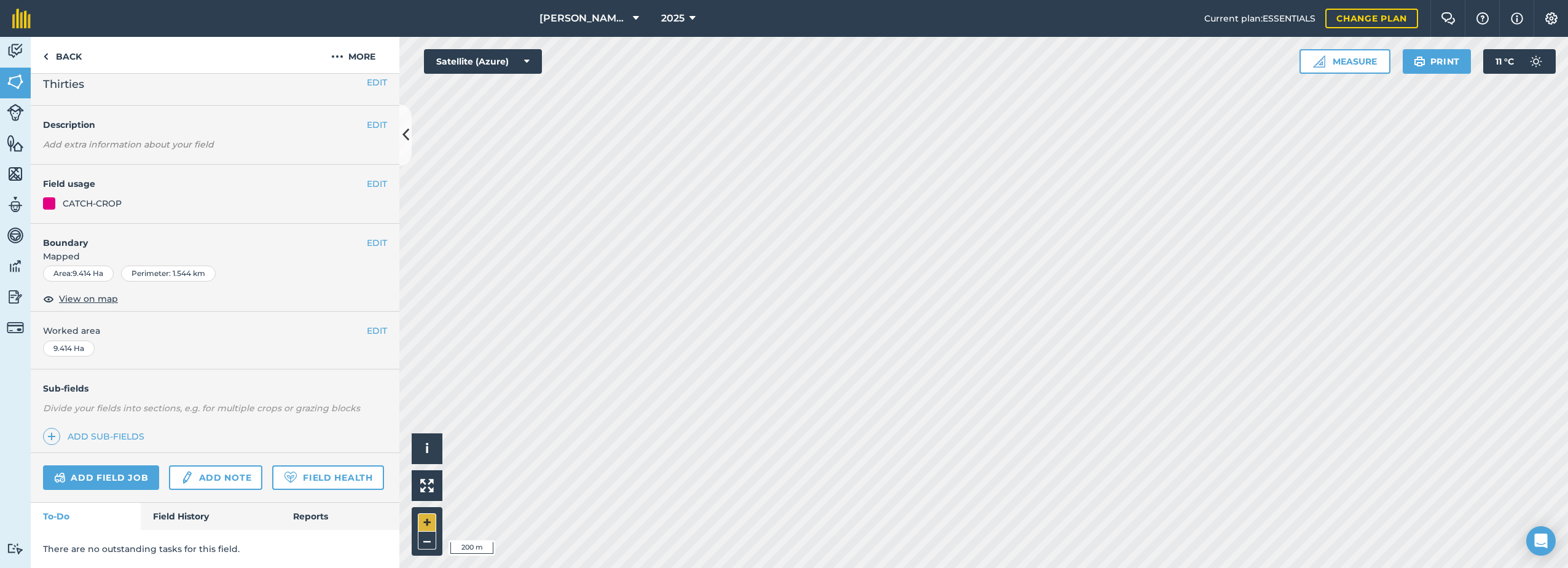
scroll to position [45, 0]
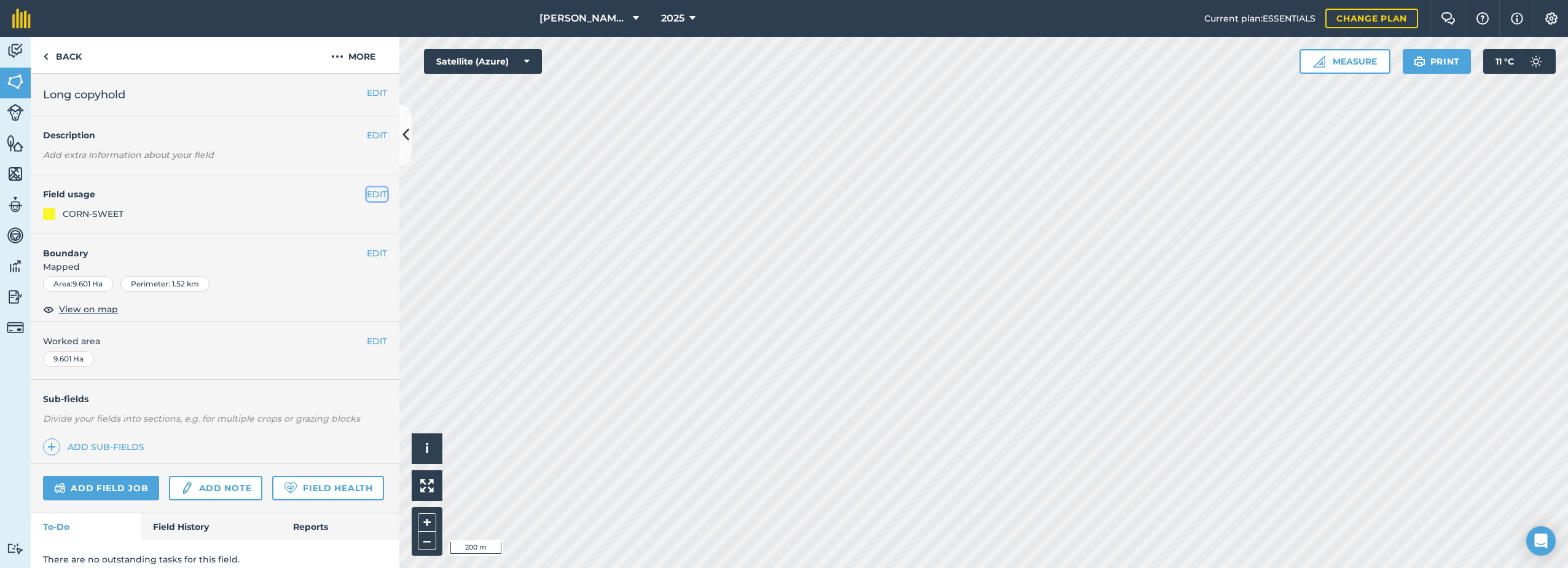
click at [367, 192] on button "EDIT" at bounding box center [377, 194] width 20 height 13
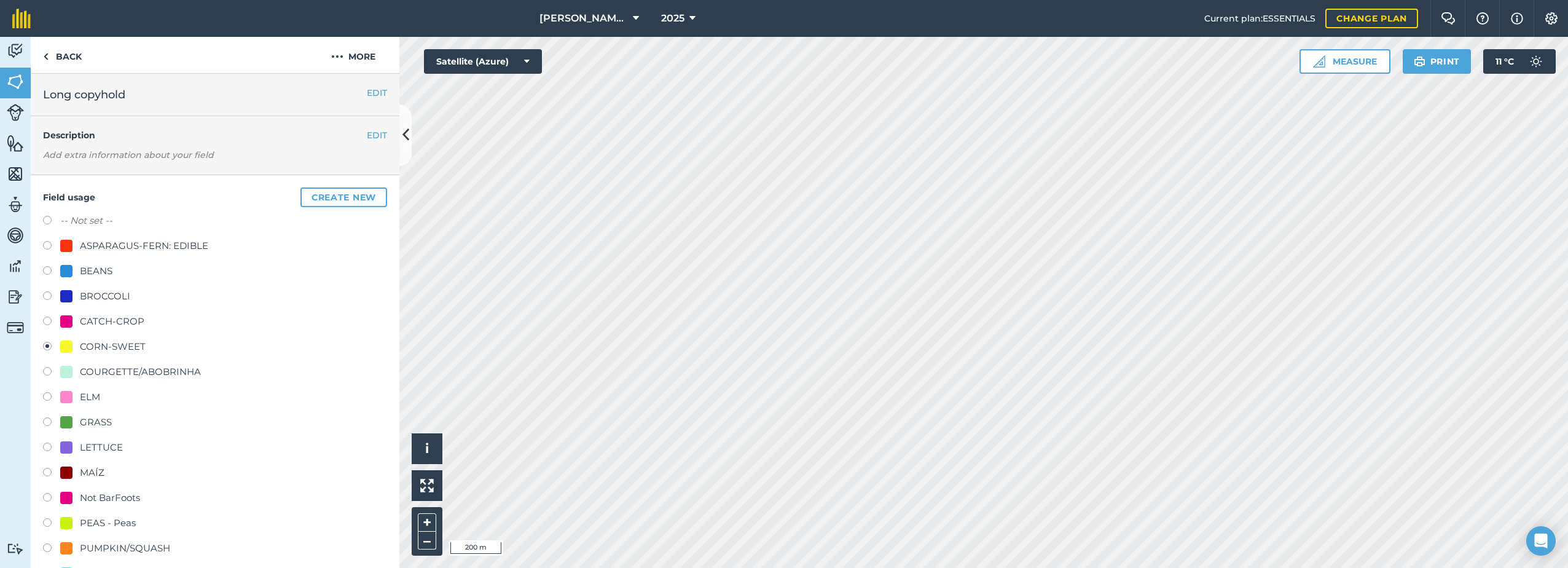
click at [85, 397] on div "ELM" at bounding box center [90, 397] width 20 height 15
radio input "true"
radio input "false"
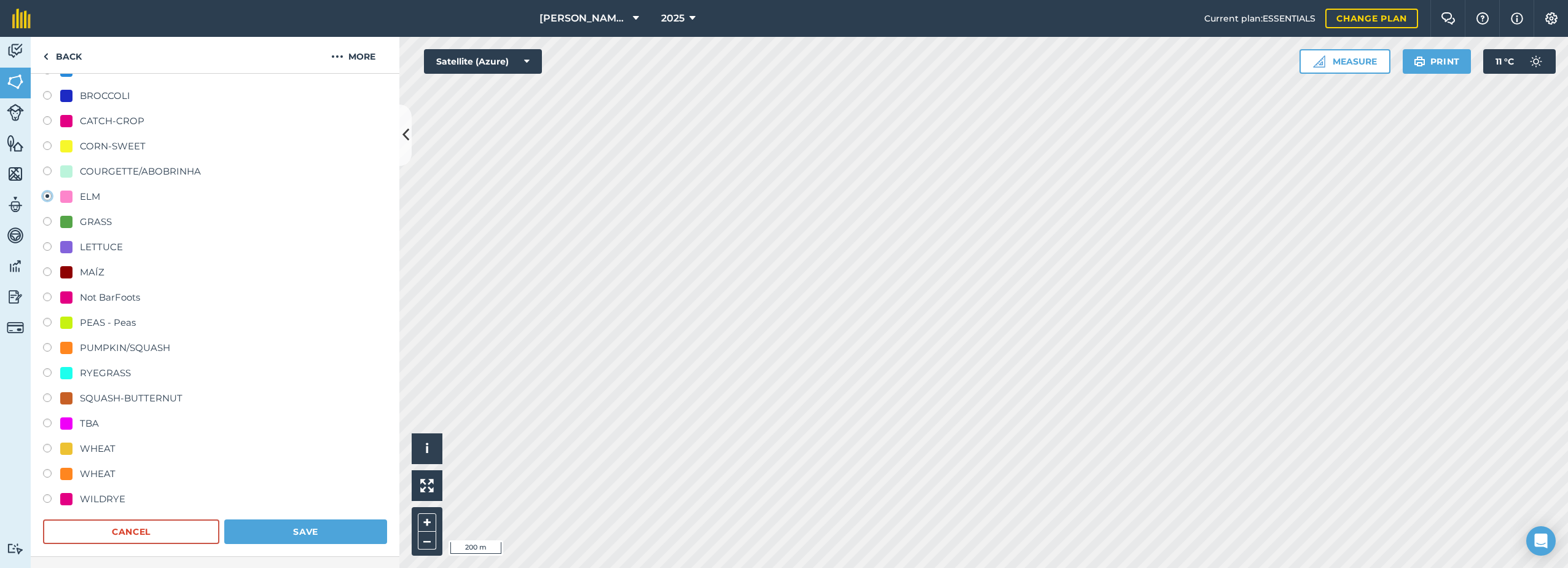
scroll to position [246, 0]
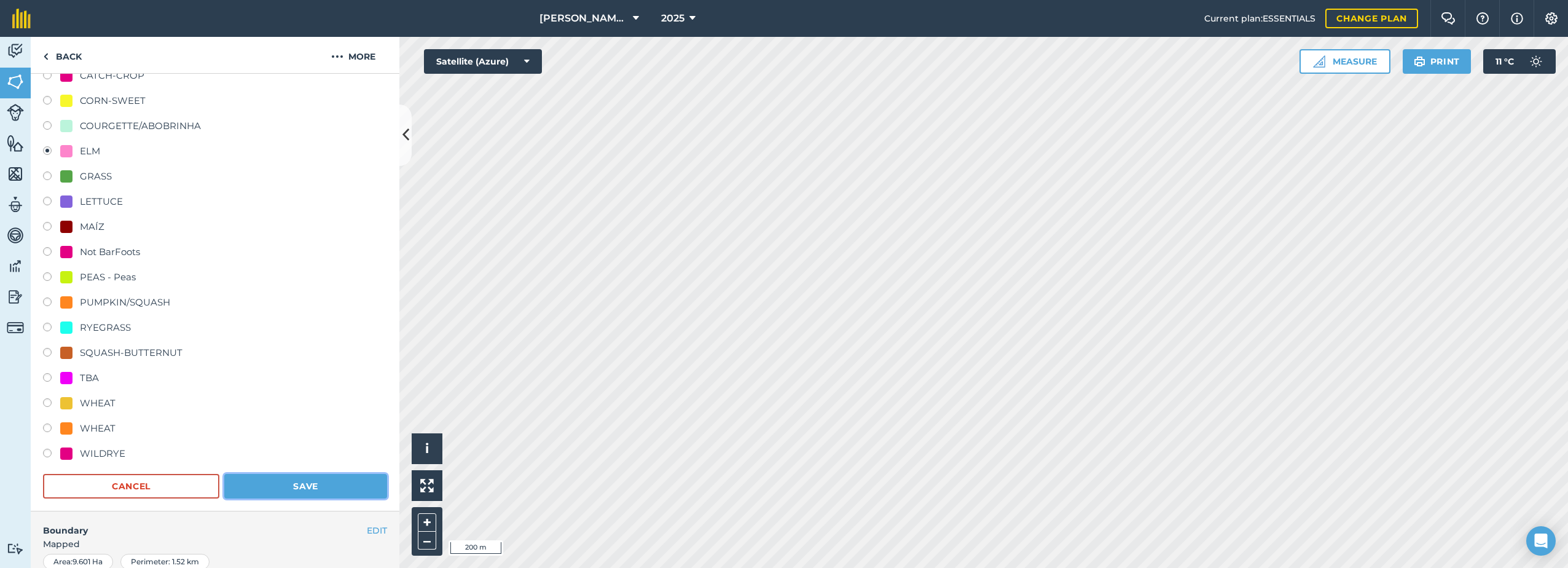
click at [314, 482] on button "Save" at bounding box center [305, 486] width 163 height 24
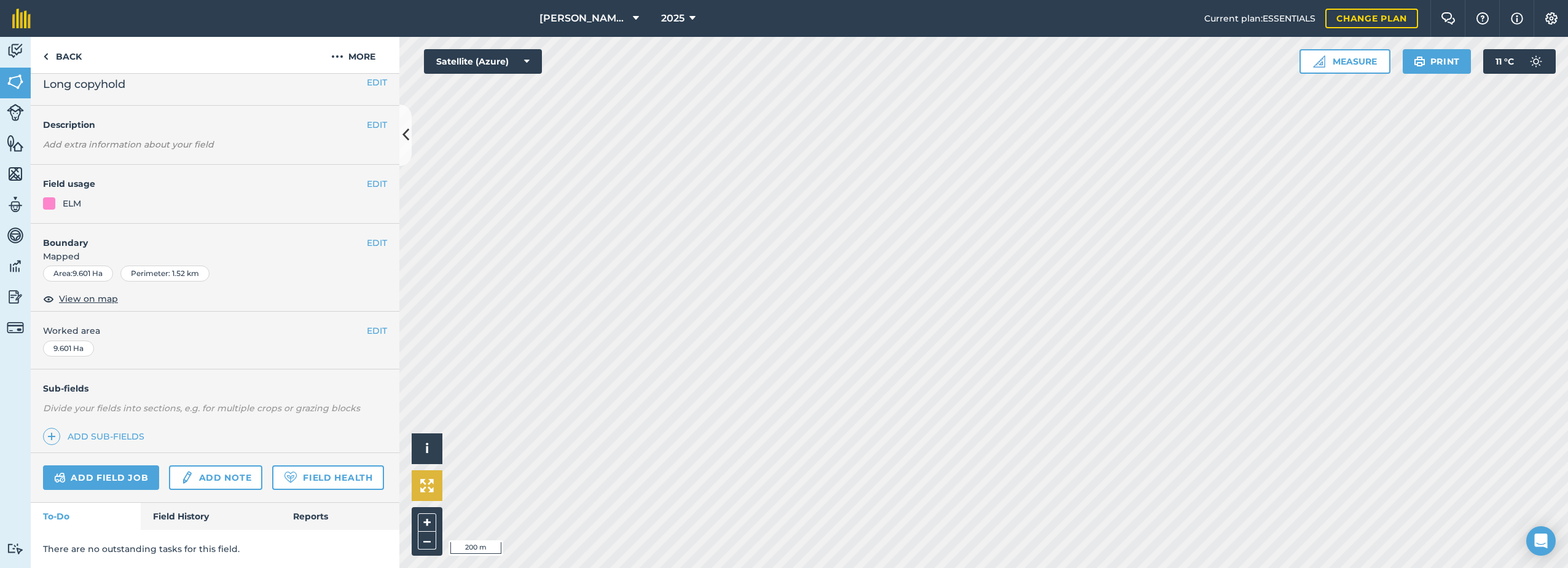
scroll to position [45, 0]
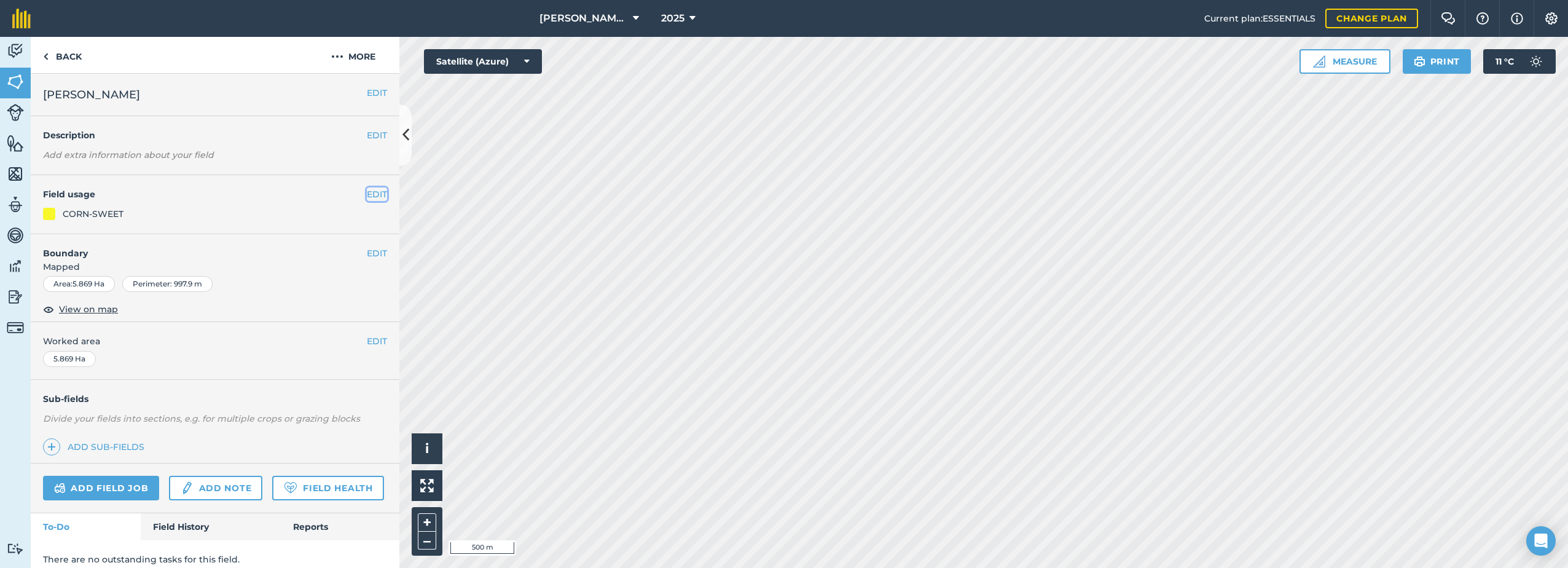
click at [367, 194] on button "EDIT" at bounding box center [377, 194] width 20 height 13
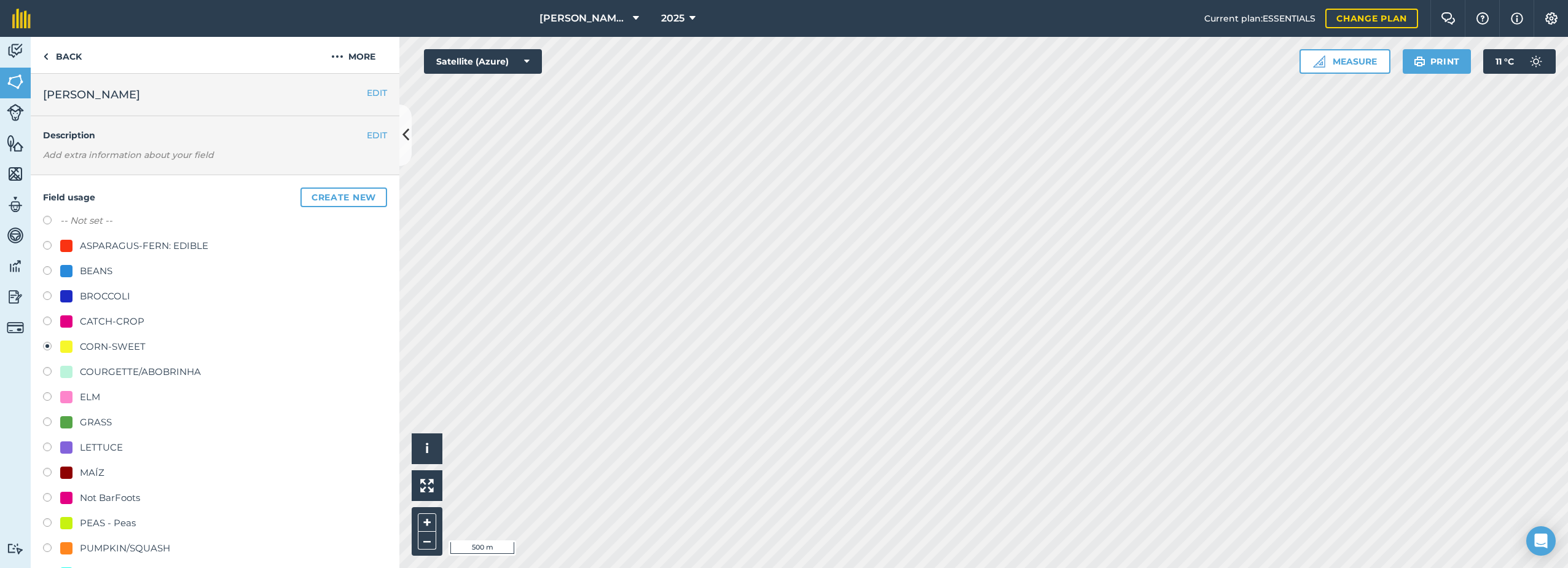
click at [103, 318] on div "CATCH-CROP" at bounding box center [112, 321] width 65 height 15
radio input "true"
radio input "false"
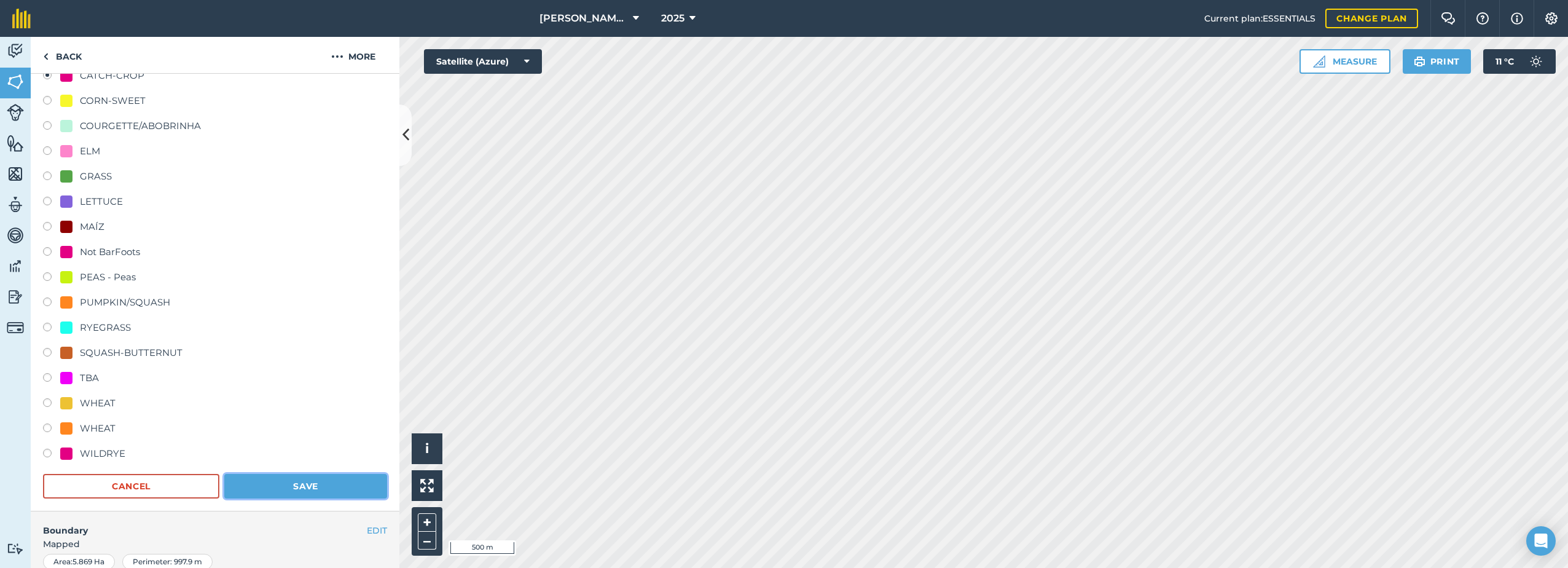
click at [324, 483] on button "Save" at bounding box center [305, 486] width 163 height 24
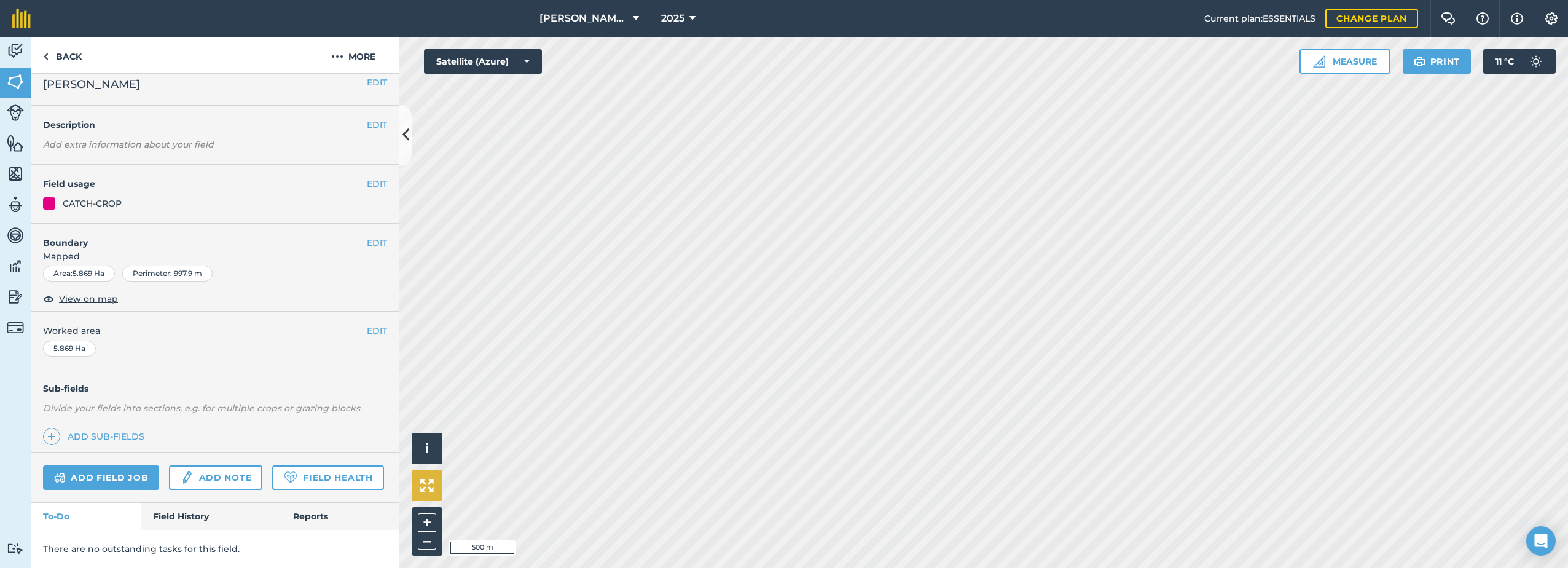
scroll to position [45, 0]
click at [367, 177] on button "EDIT" at bounding box center [377, 184] width 20 height 13
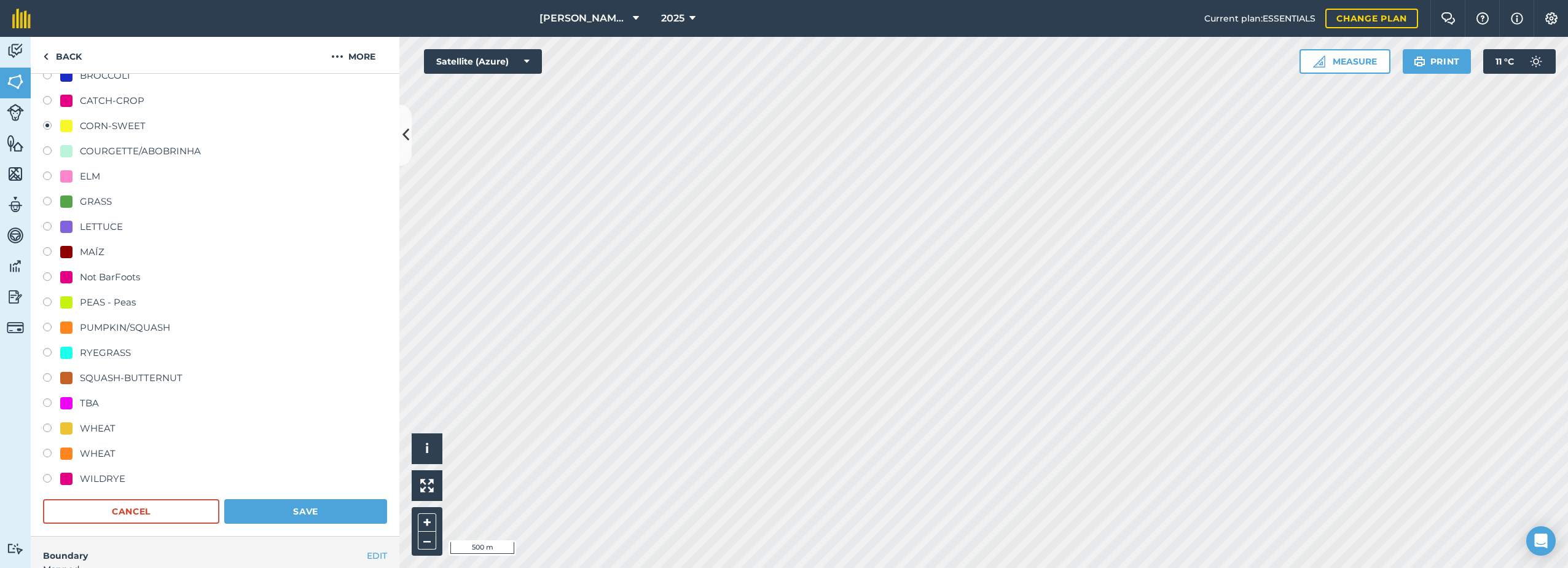
scroll to position [229, 0]
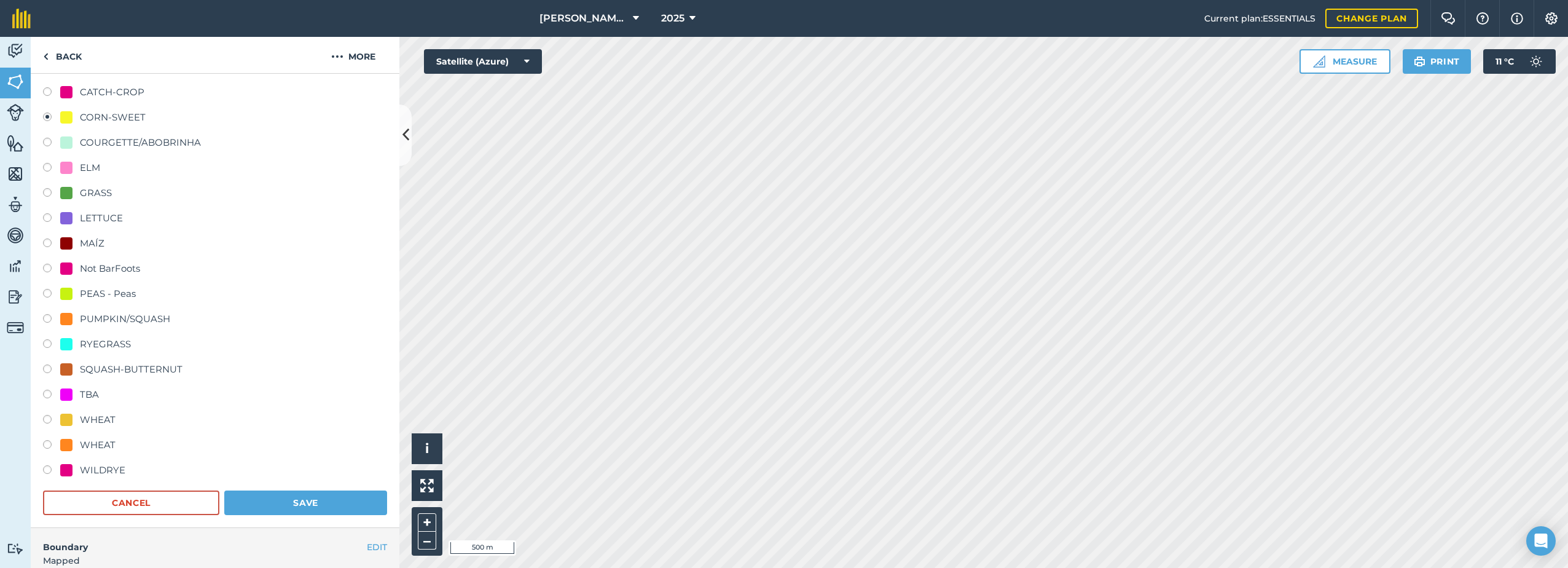
click at [99, 163] on div "ELM" at bounding box center [90, 168] width 20 height 15
radio input "true"
radio input "false"
drag, startPoint x: 306, startPoint y: 503, endPoint x: 315, endPoint y: 502, distance: 9.1
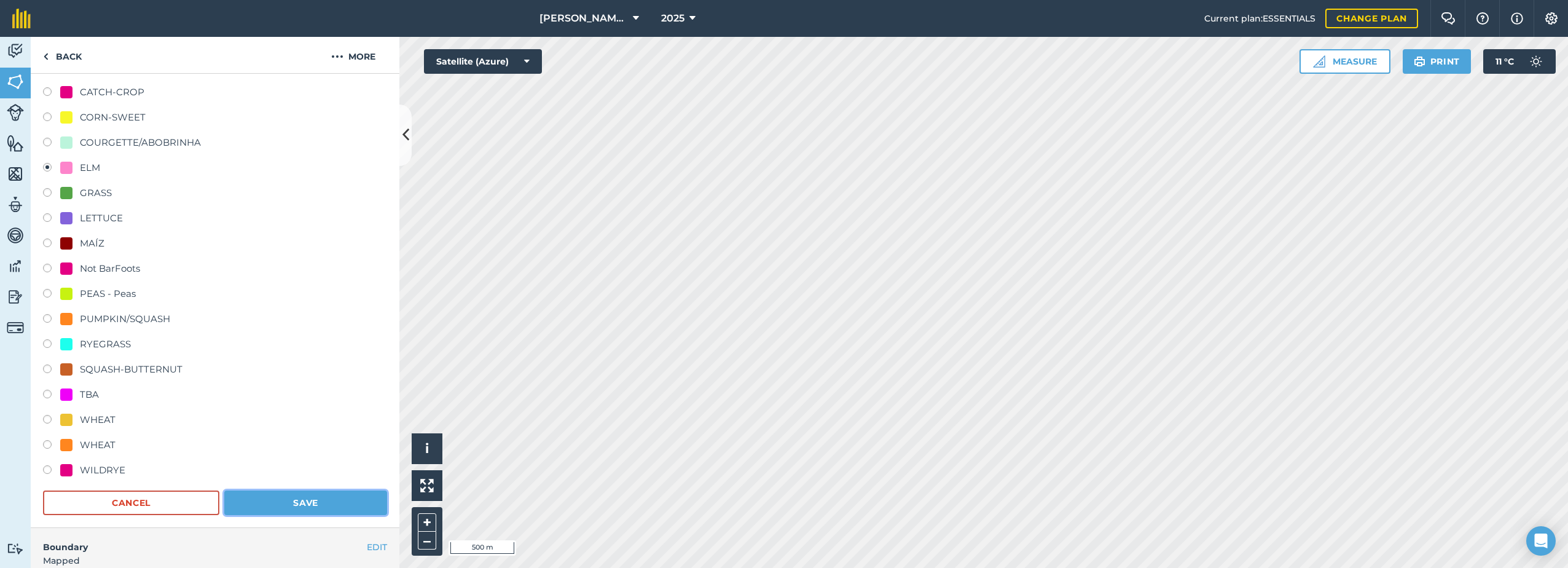
click at [304, 503] on button "Save" at bounding box center [305, 503] width 163 height 24
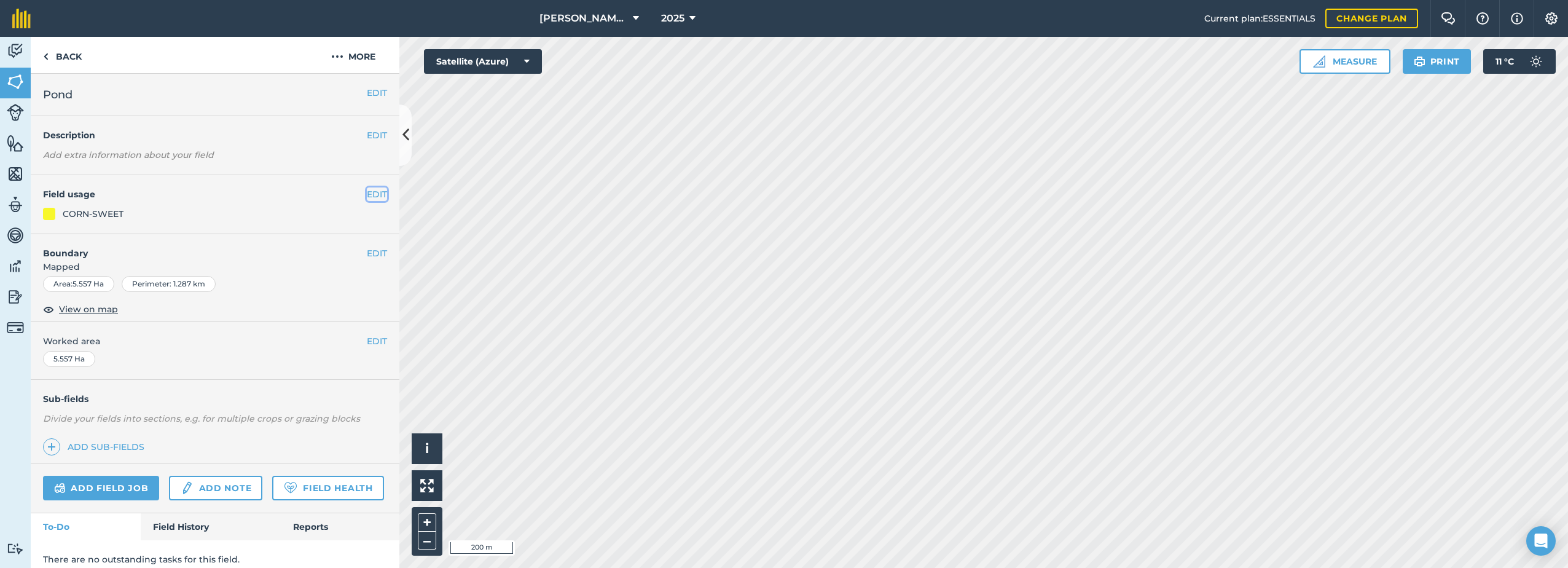
click at [367, 190] on button "EDIT" at bounding box center [377, 194] width 20 height 13
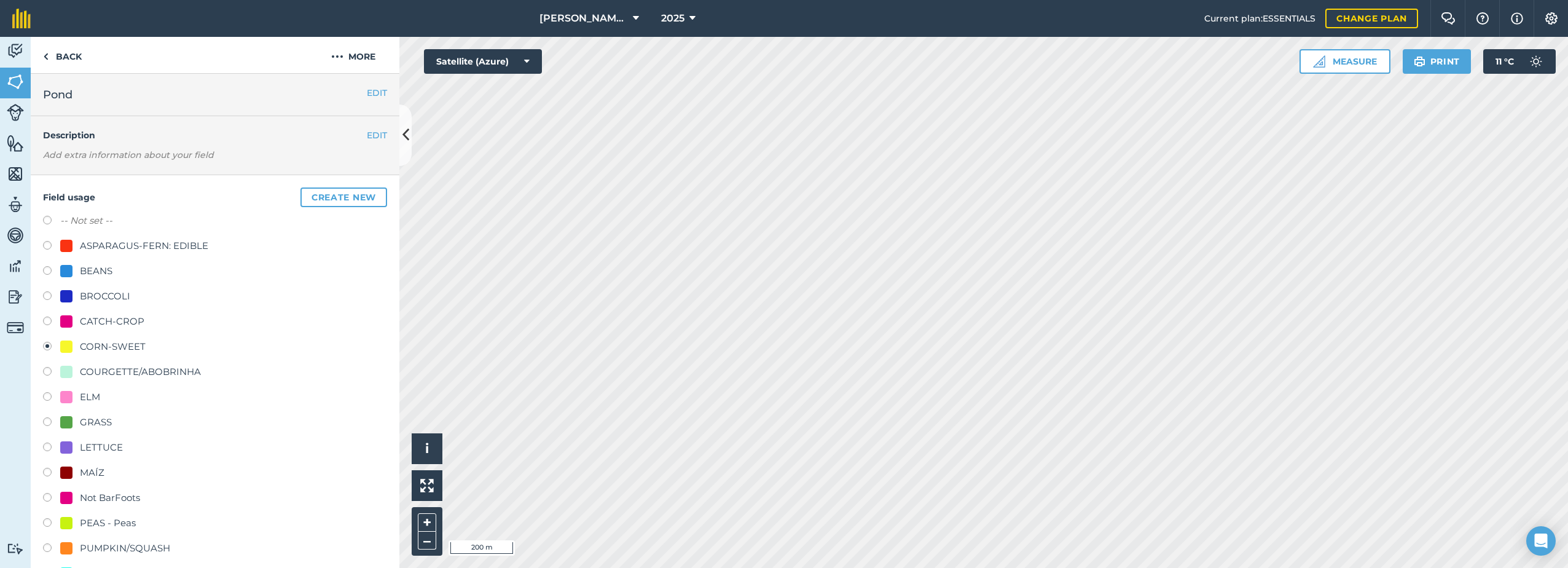
click at [92, 316] on div "CATCH-CROP" at bounding box center [112, 321] width 65 height 15
radio input "true"
radio input "false"
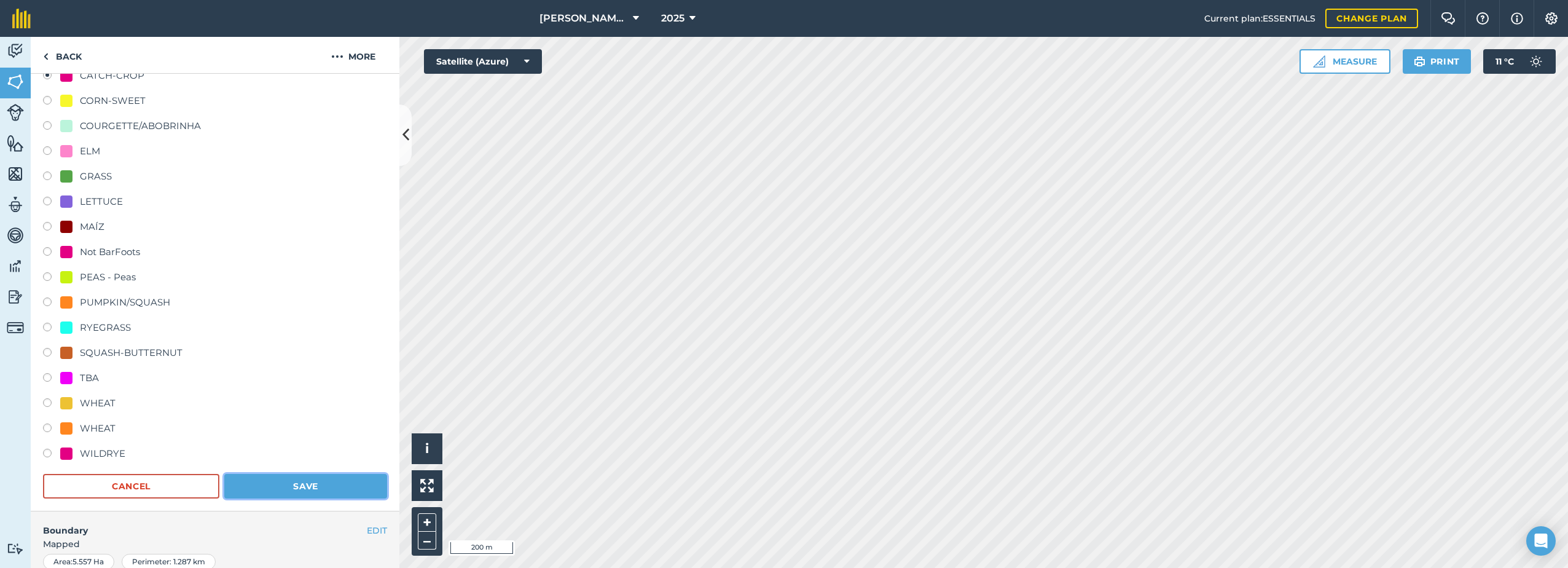
click at [297, 484] on button "Save" at bounding box center [305, 486] width 163 height 24
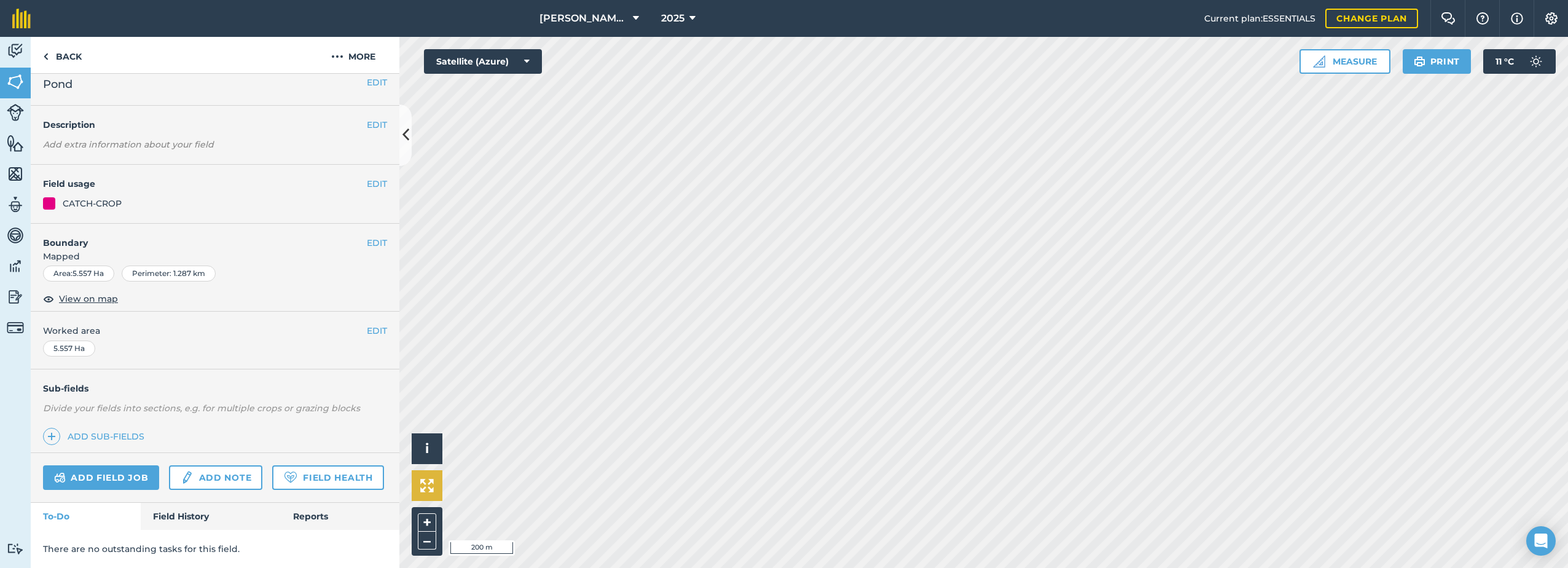
scroll to position [45, 0]
